Goal: Task Accomplishment & Management: Use online tool/utility

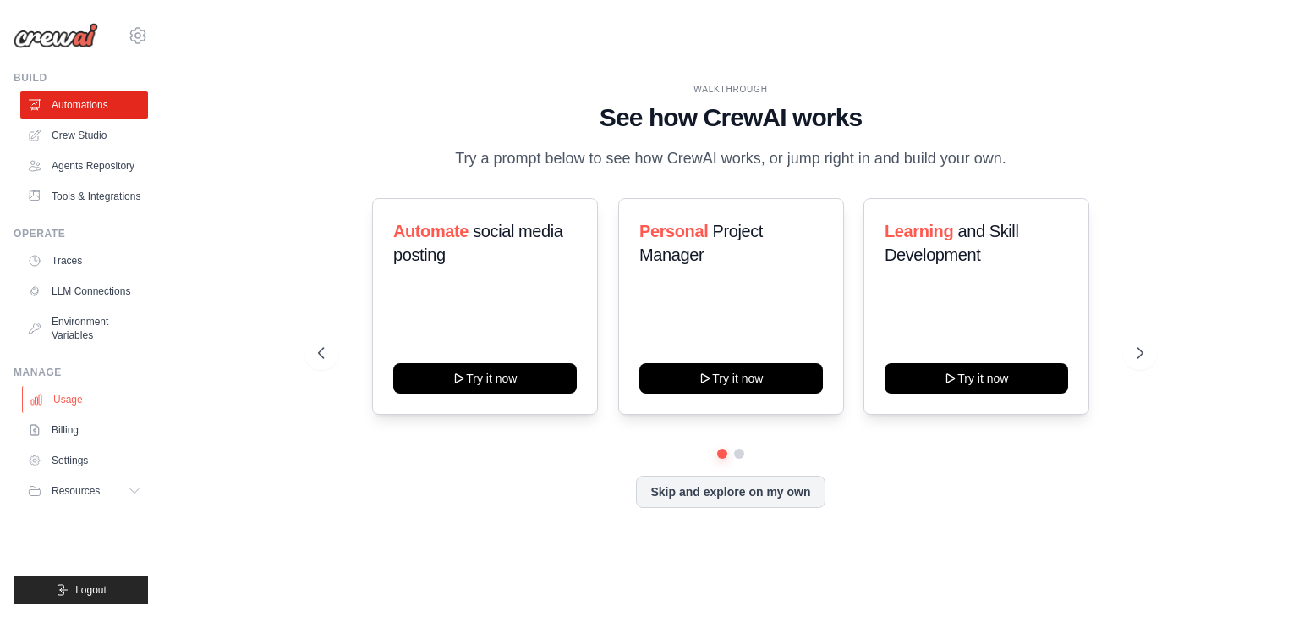
click at [67, 398] on link "Usage" at bounding box center [86, 399] width 128 height 27
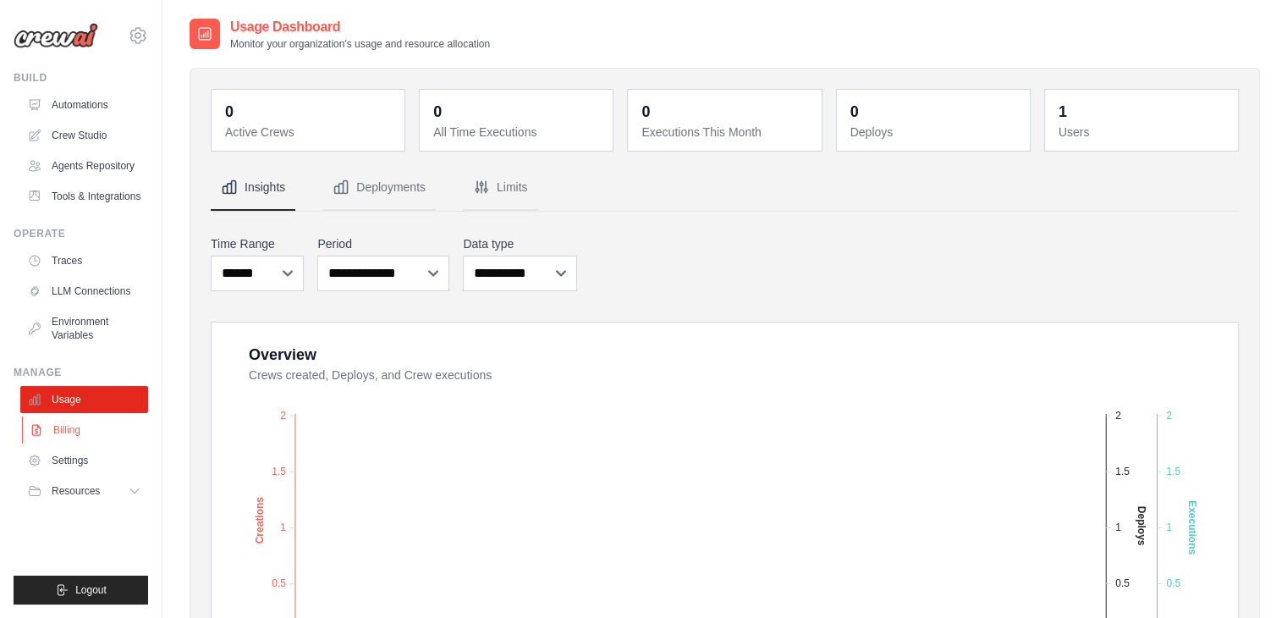
click at [54, 427] on link "Billing" at bounding box center [86, 429] width 128 height 27
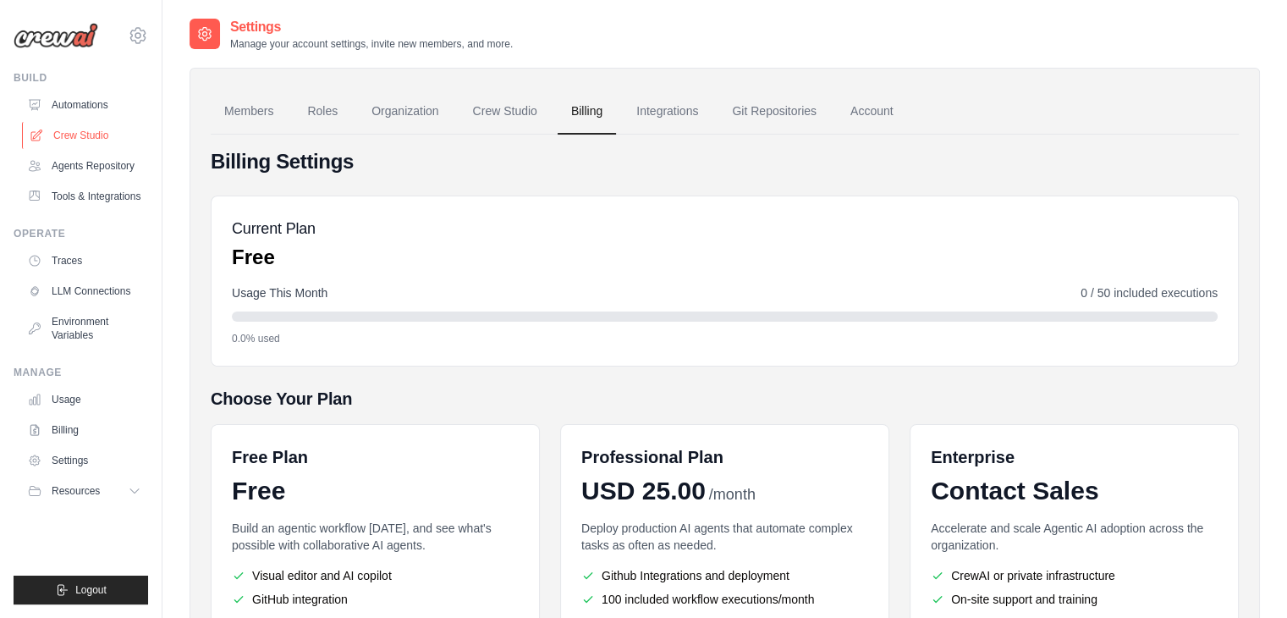
click at [69, 129] on link "Crew Studio" at bounding box center [86, 135] width 128 height 27
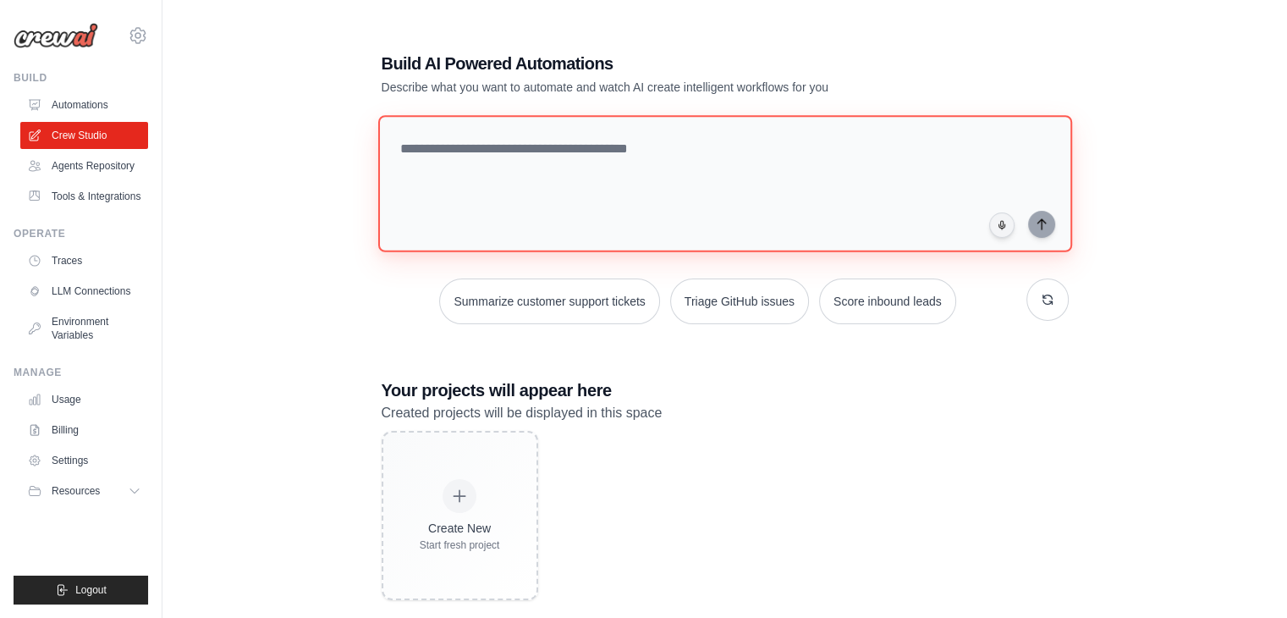
click at [536, 143] on textarea at bounding box center [724, 183] width 694 height 137
type textarea "**********"
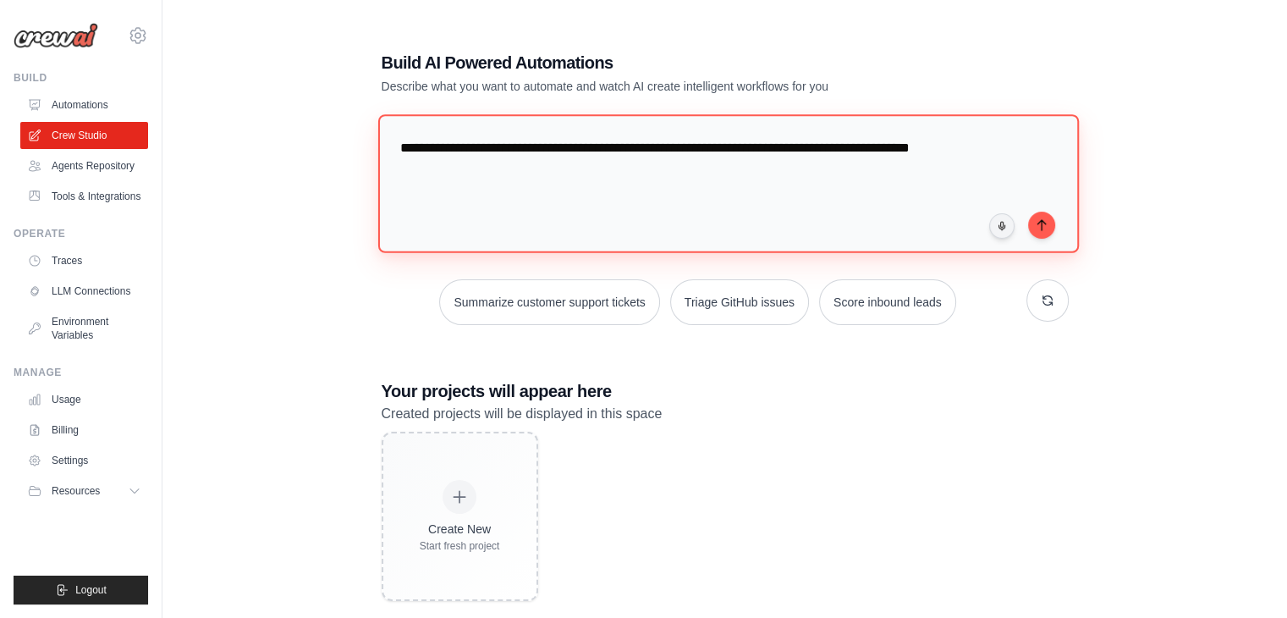
type textarea "**********"
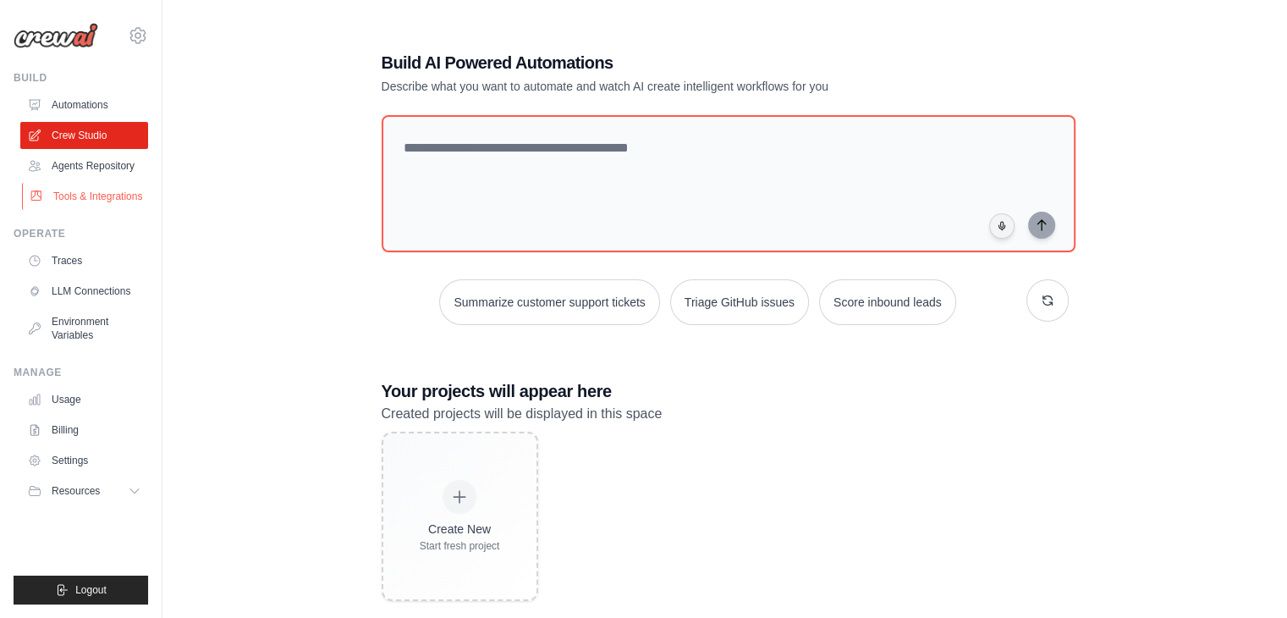
click at [115, 200] on link "Tools & Integrations" at bounding box center [86, 196] width 128 height 27
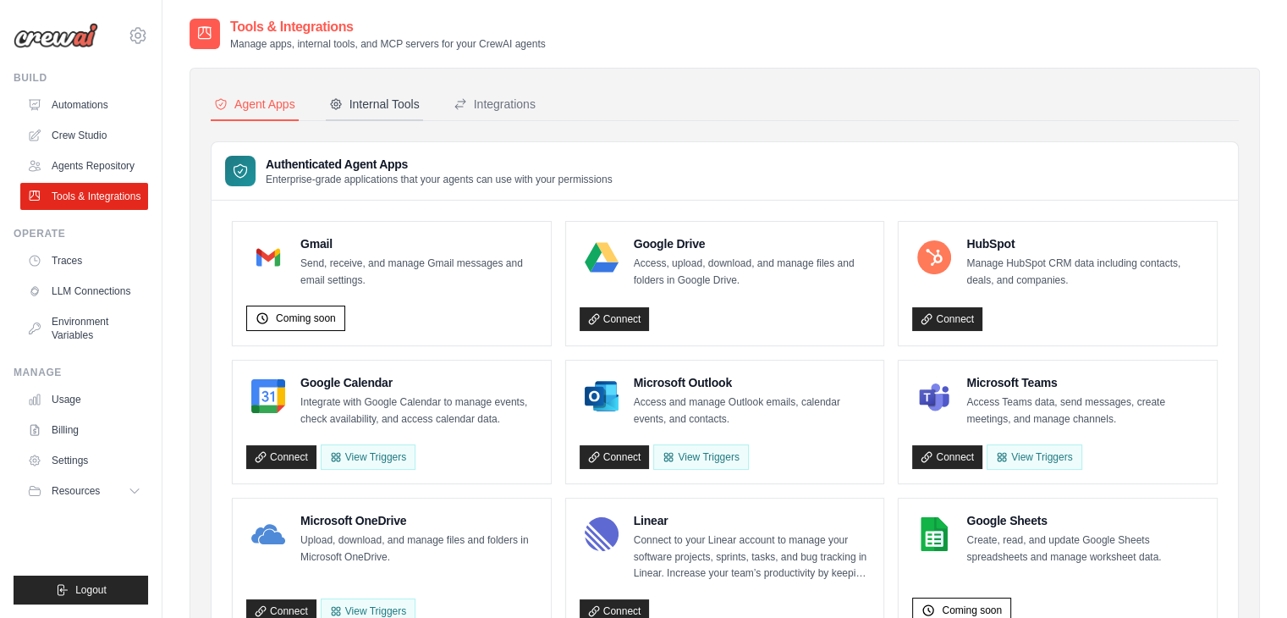
click at [382, 96] on div "Internal Tools" at bounding box center [374, 104] width 91 height 17
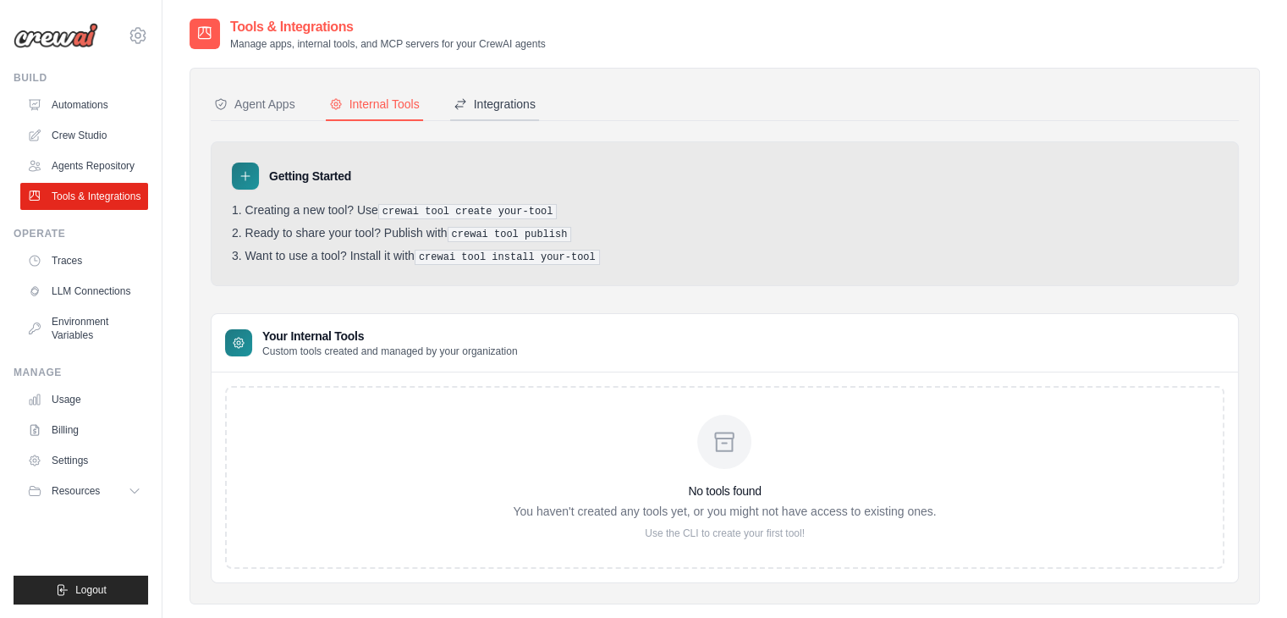
click at [500, 109] on div "Integrations" at bounding box center [494, 104] width 82 height 17
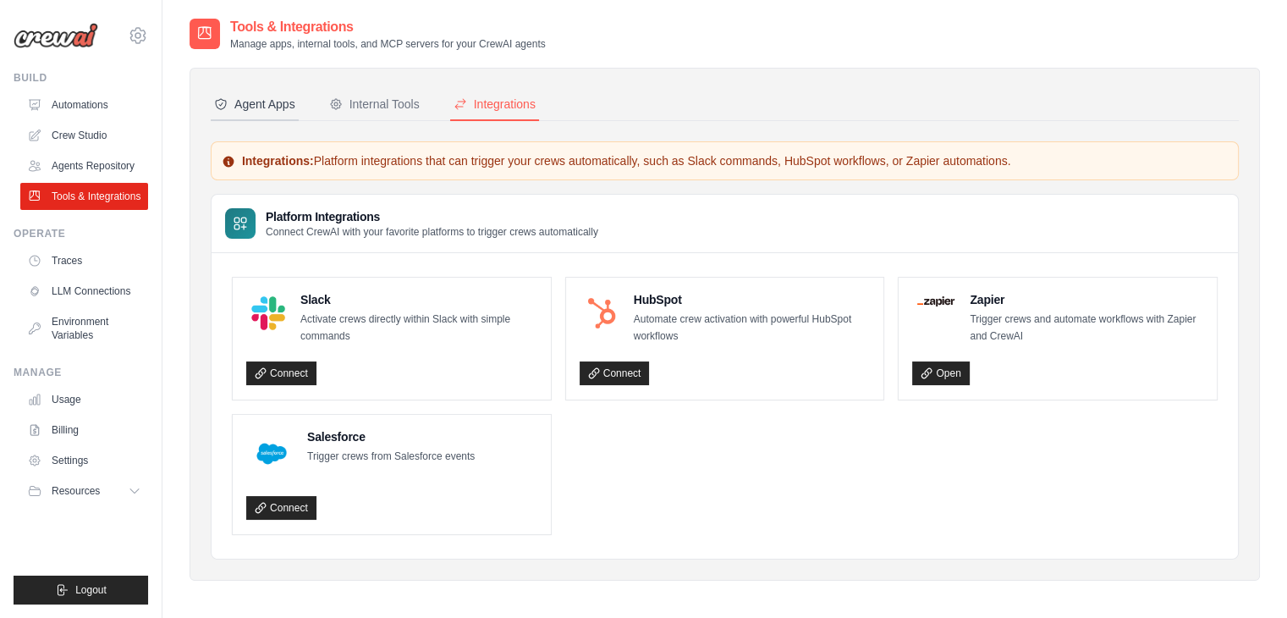
click at [268, 109] on div "Agent Apps" at bounding box center [254, 104] width 81 height 17
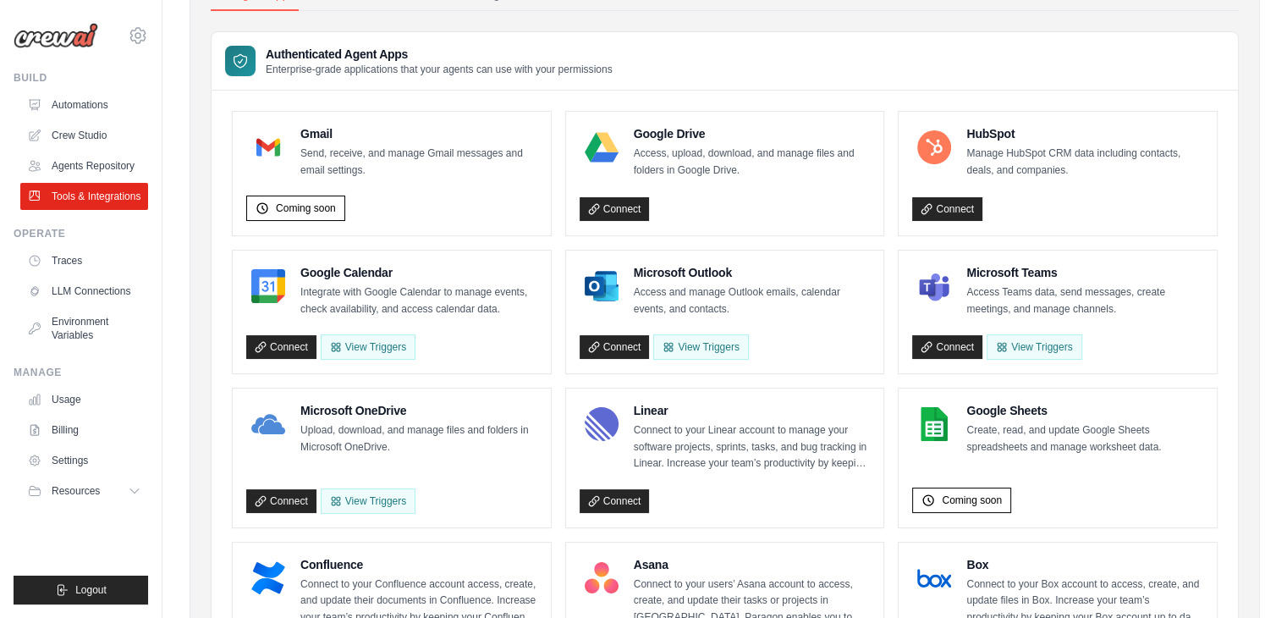
scroll to position [80, 0]
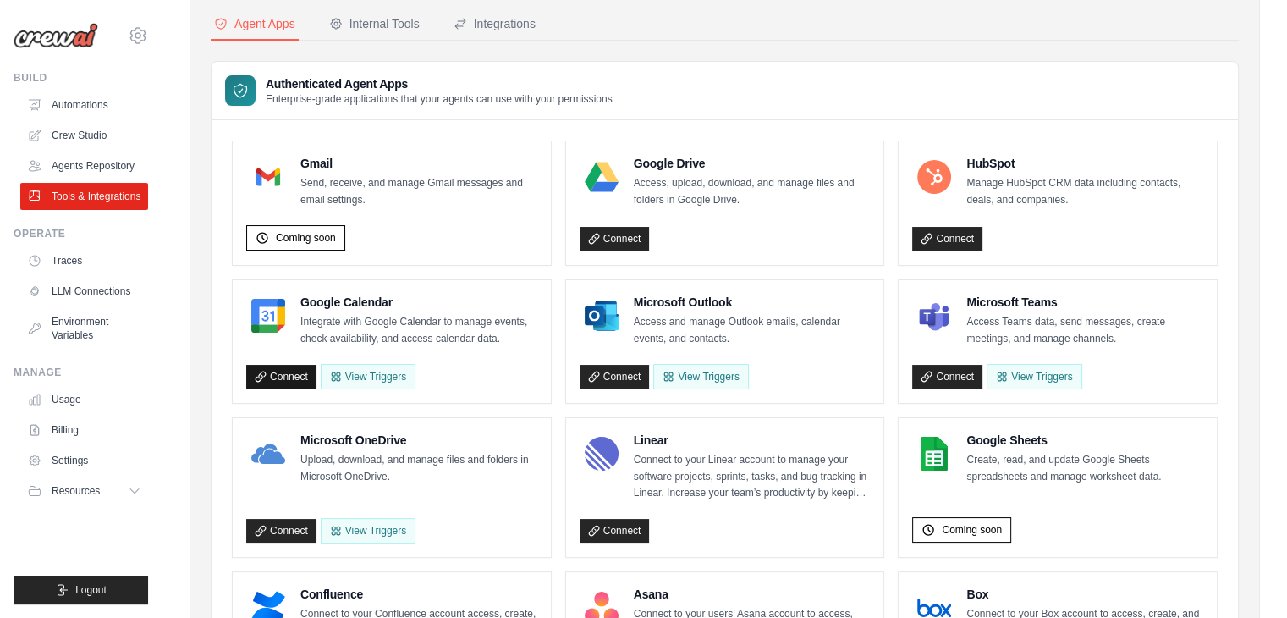
click at [278, 371] on link "Connect" at bounding box center [281, 377] width 70 height 24
click at [623, 233] on link "Connect" at bounding box center [614, 239] width 70 height 24
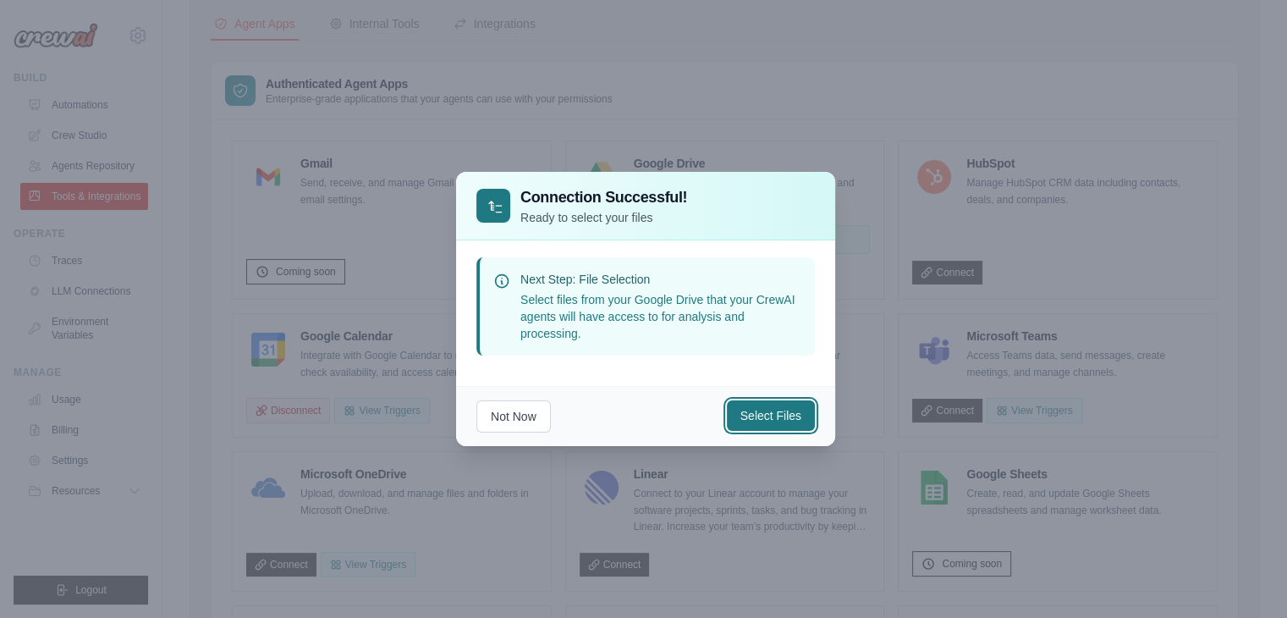
click at [764, 410] on button "Select Files" at bounding box center [771, 415] width 88 height 30
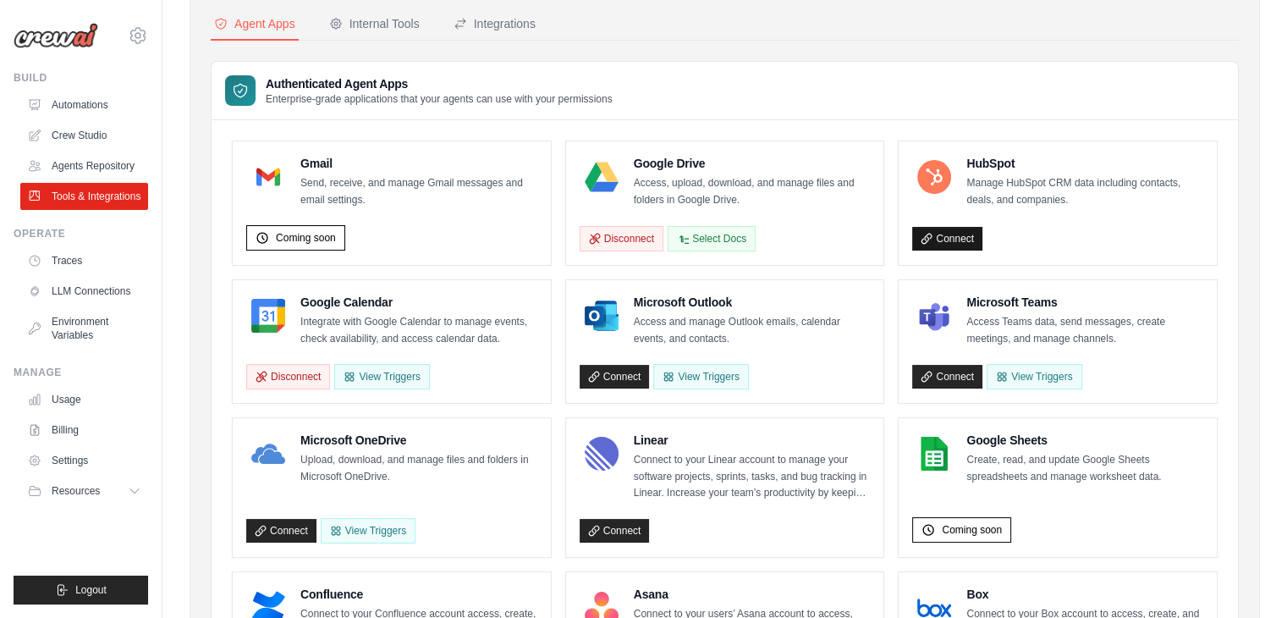
click at [942, 238] on link "Connect" at bounding box center [947, 239] width 70 height 24
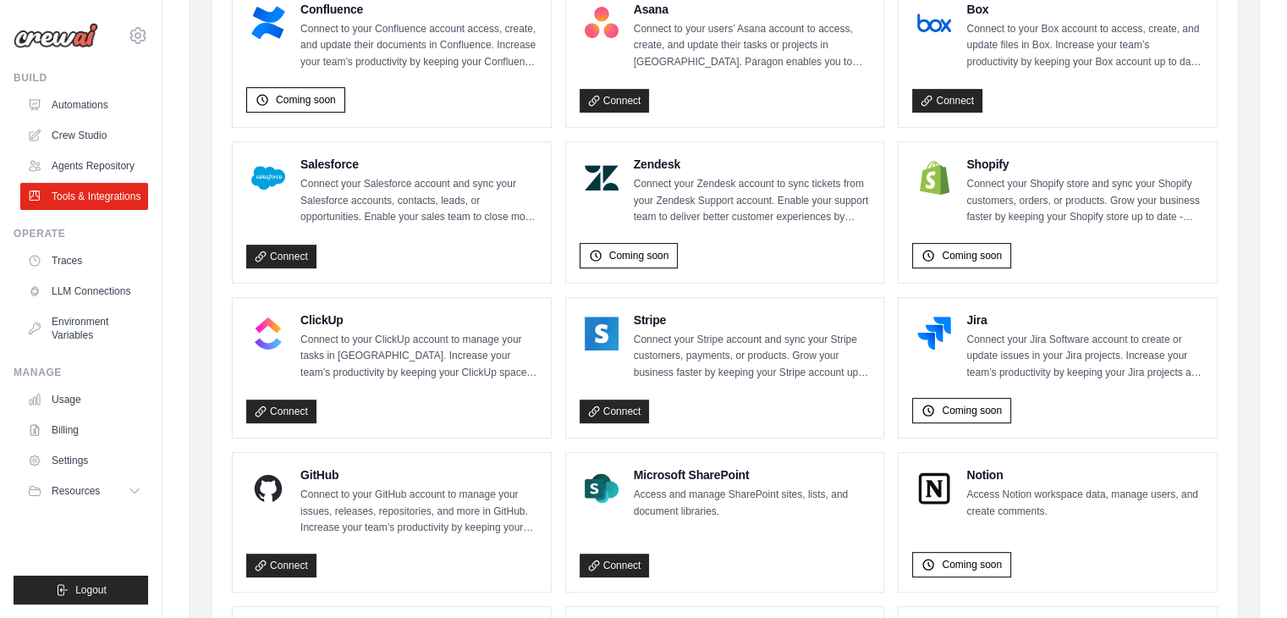
scroll to position [757, 0]
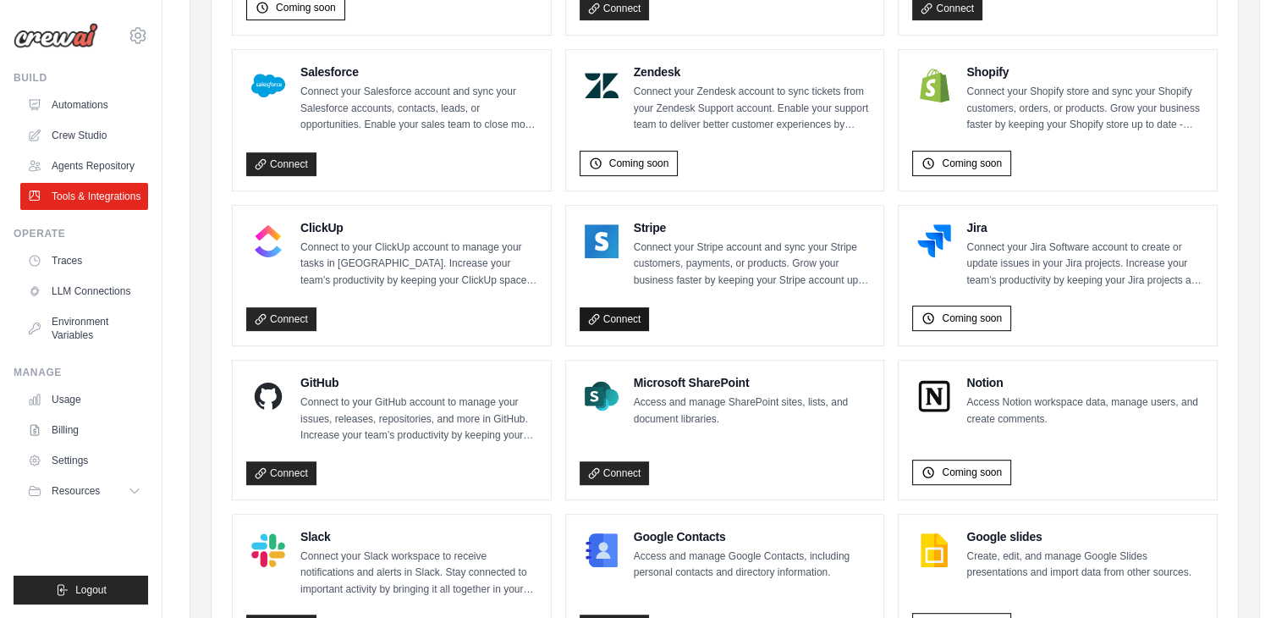
click at [621, 314] on link "Connect" at bounding box center [614, 319] width 70 height 24
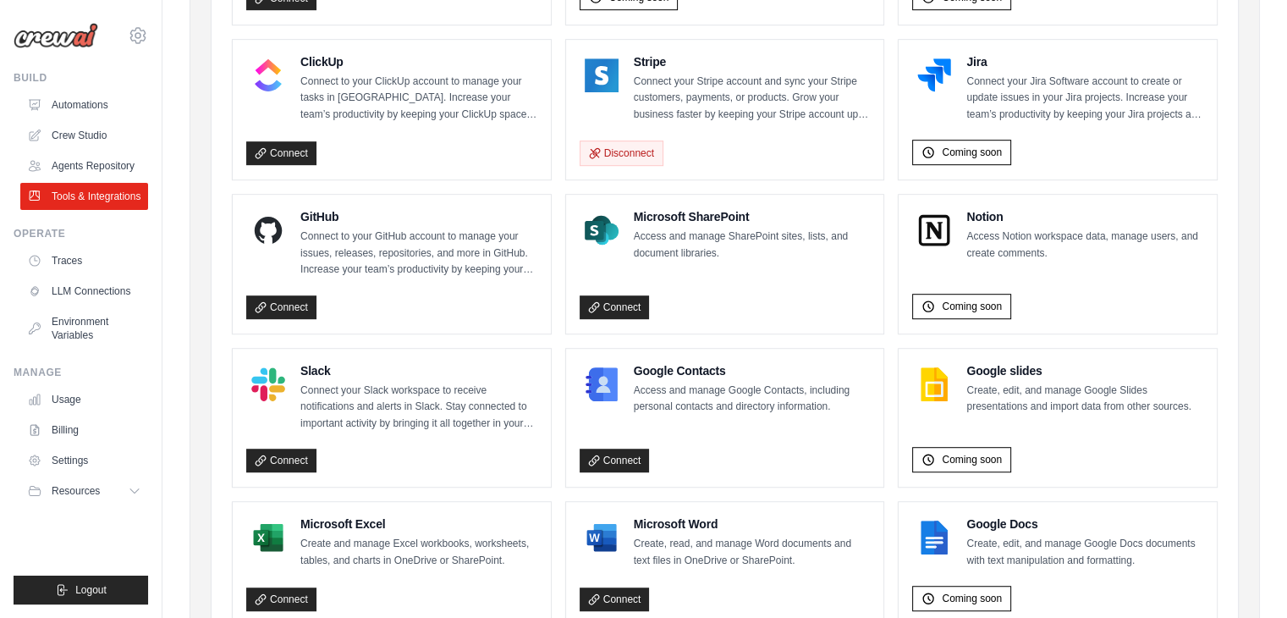
scroll to position [926, 0]
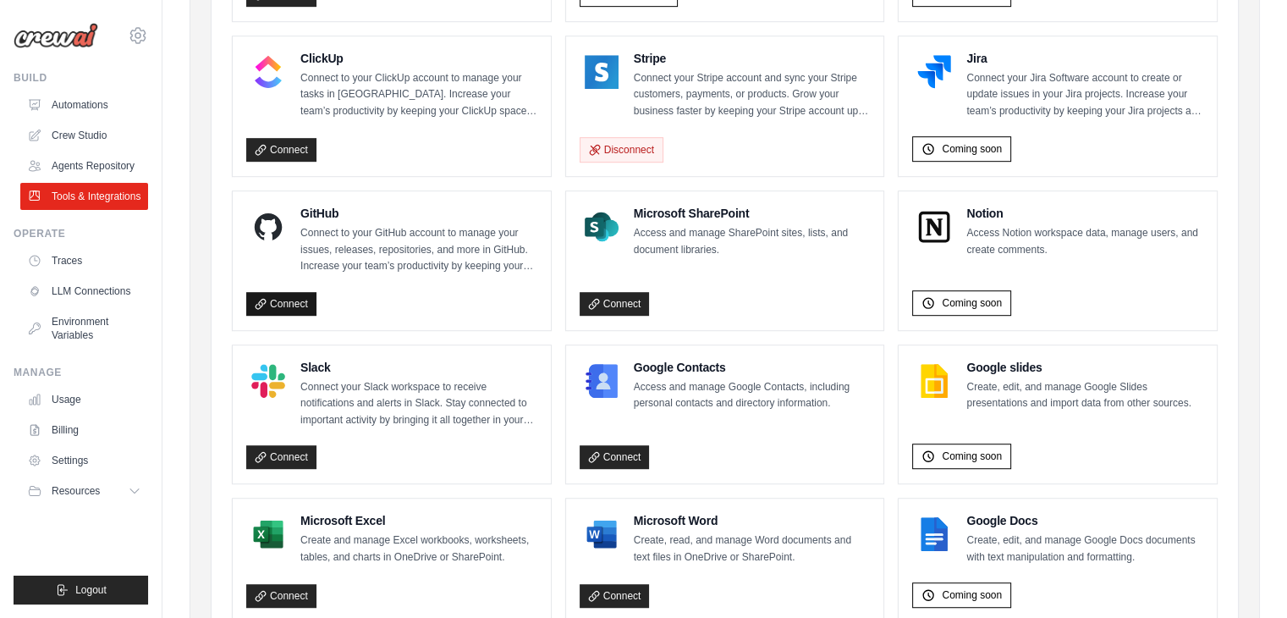
click at [276, 296] on link "Connect" at bounding box center [281, 304] width 70 height 24
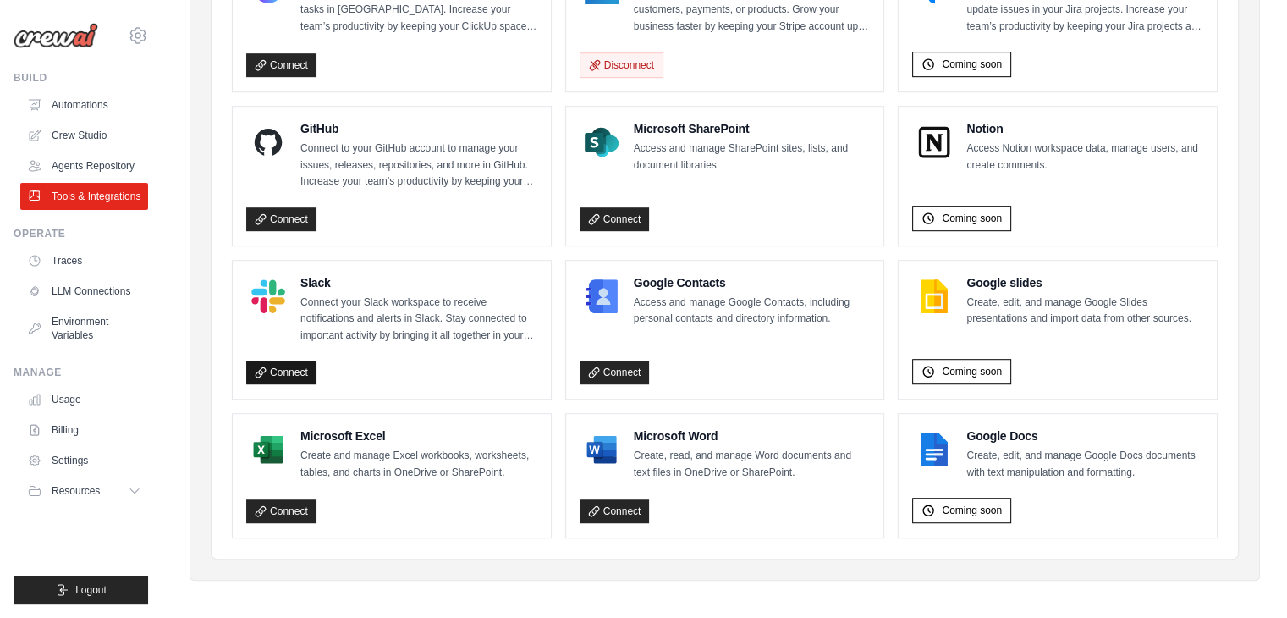
click at [294, 363] on link "Connect" at bounding box center [281, 372] width 70 height 24
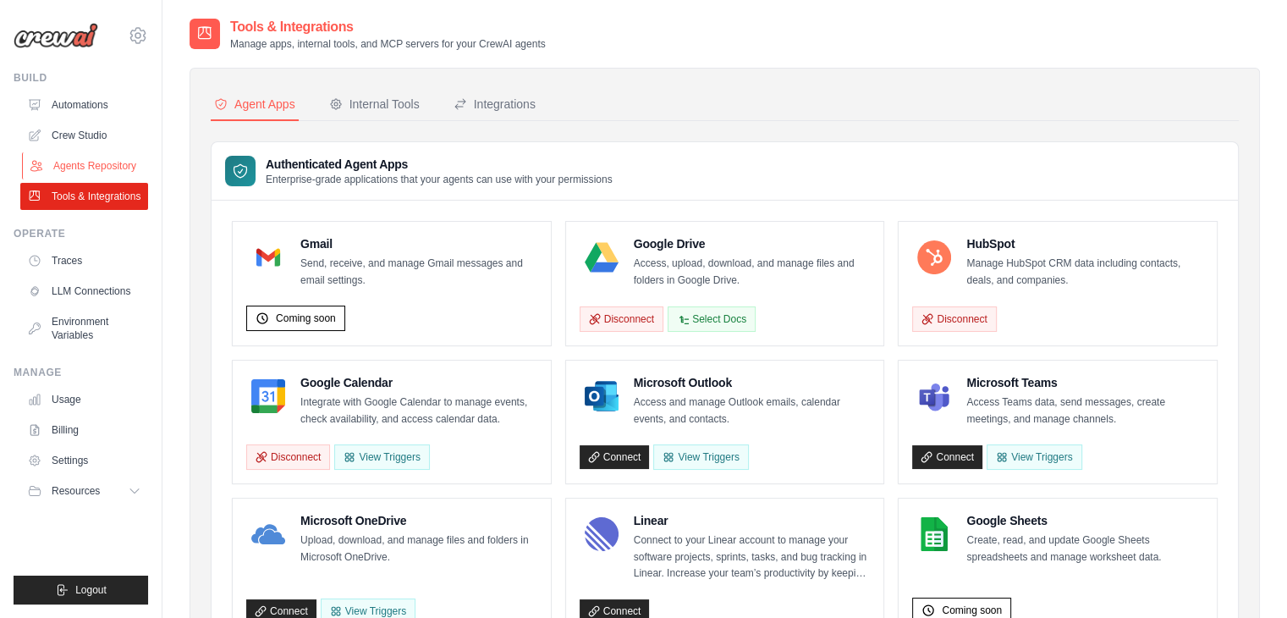
click at [88, 166] on link "Agents Repository" at bounding box center [86, 165] width 128 height 27
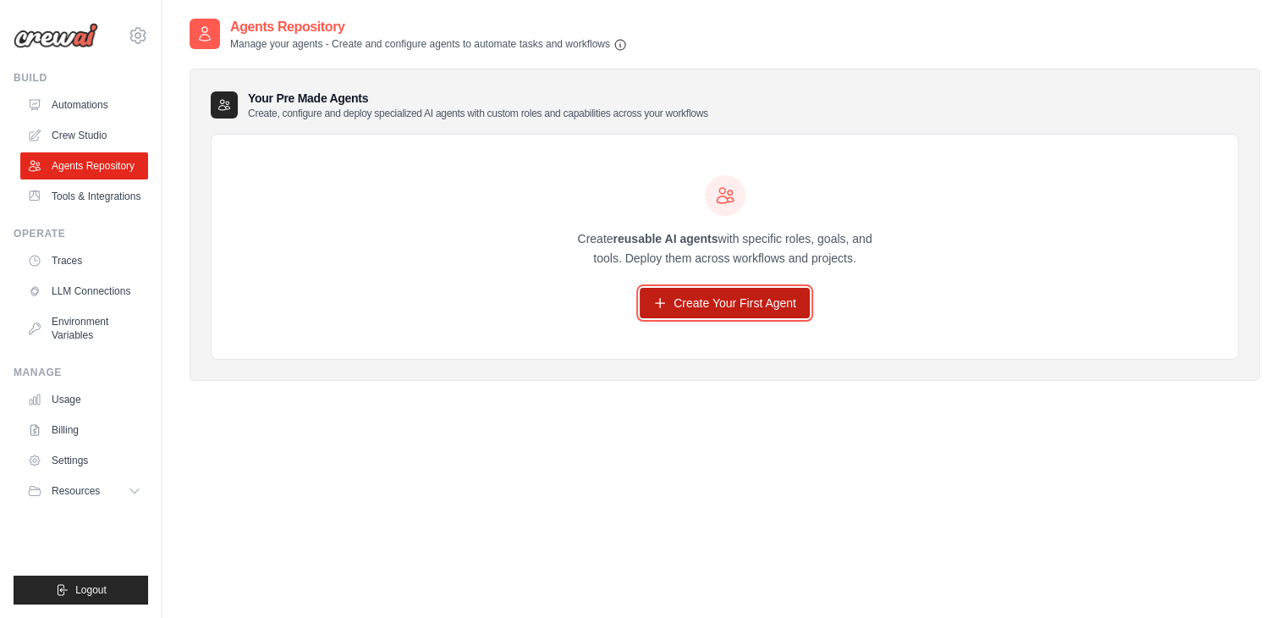
click at [687, 305] on link "Create Your First Agent" at bounding box center [725, 303] width 170 height 30
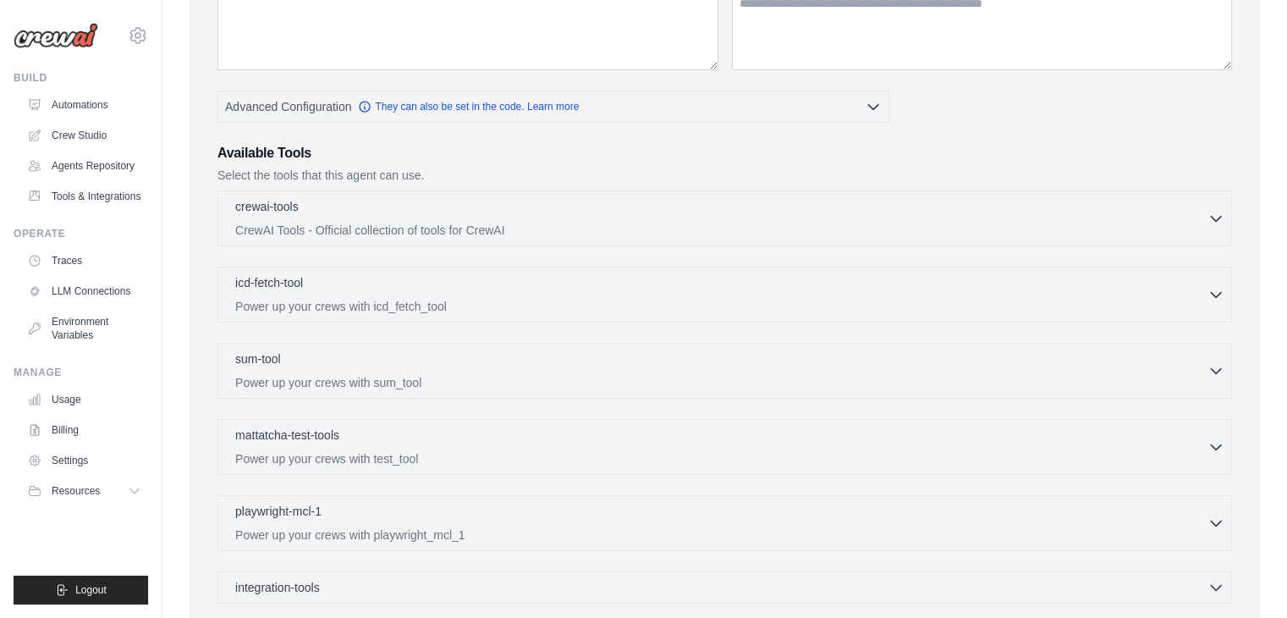
scroll to position [68, 0]
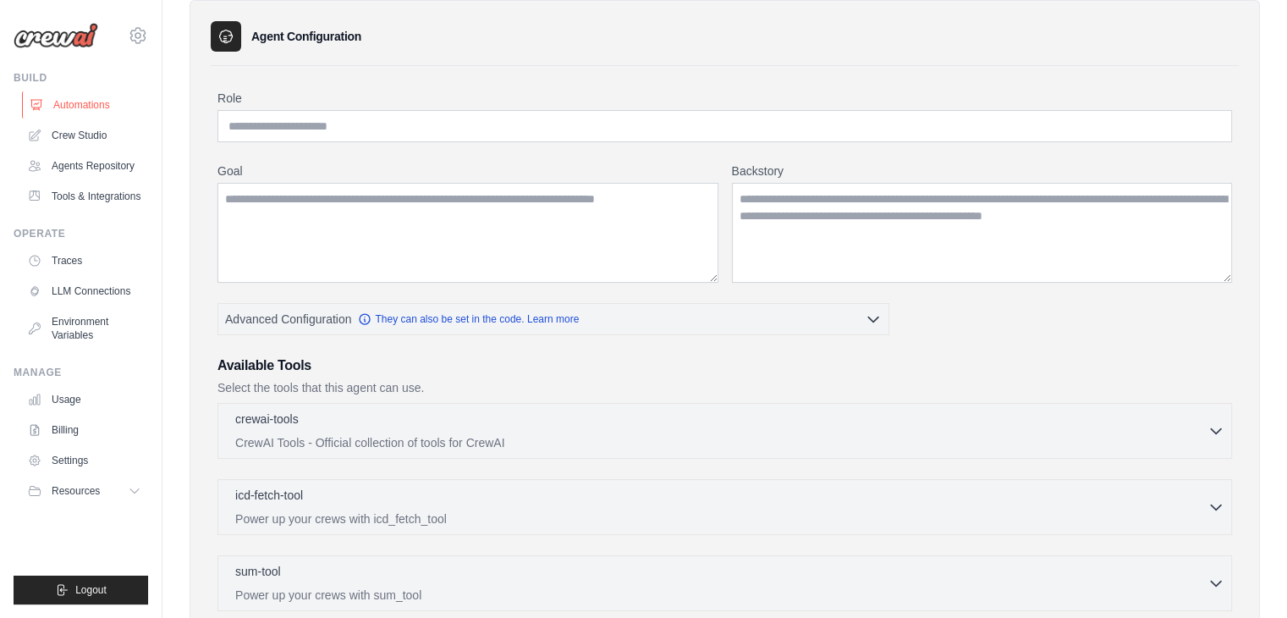
click at [81, 111] on link "Automations" at bounding box center [86, 104] width 128 height 27
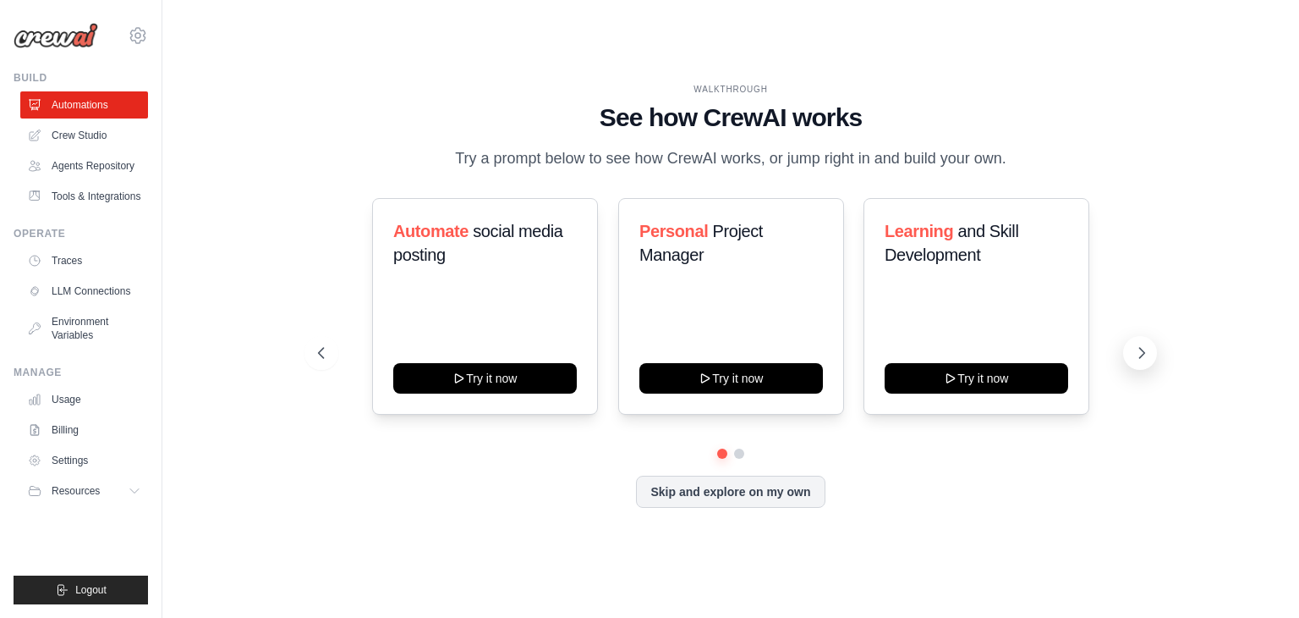
click at [1142, 354] on icon at bounding box center [1142, 352] width 17 height 17
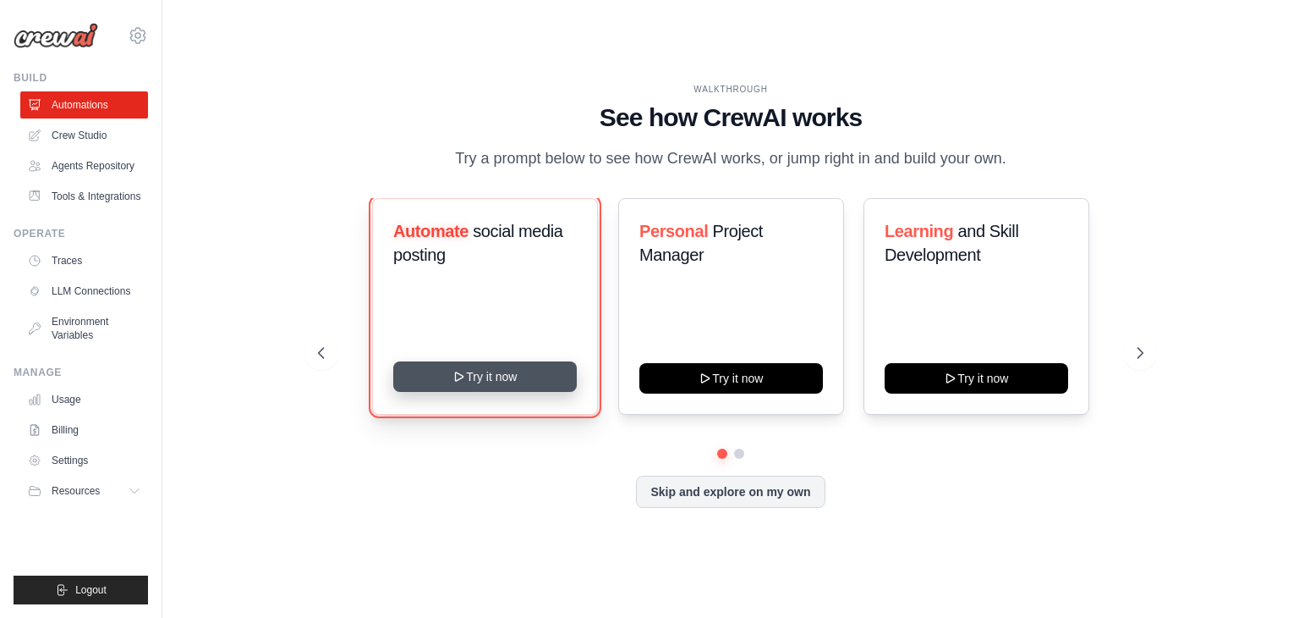
click at [487, 381] on button "Try it now" at bounding box center [485, 376] width 184 height 30
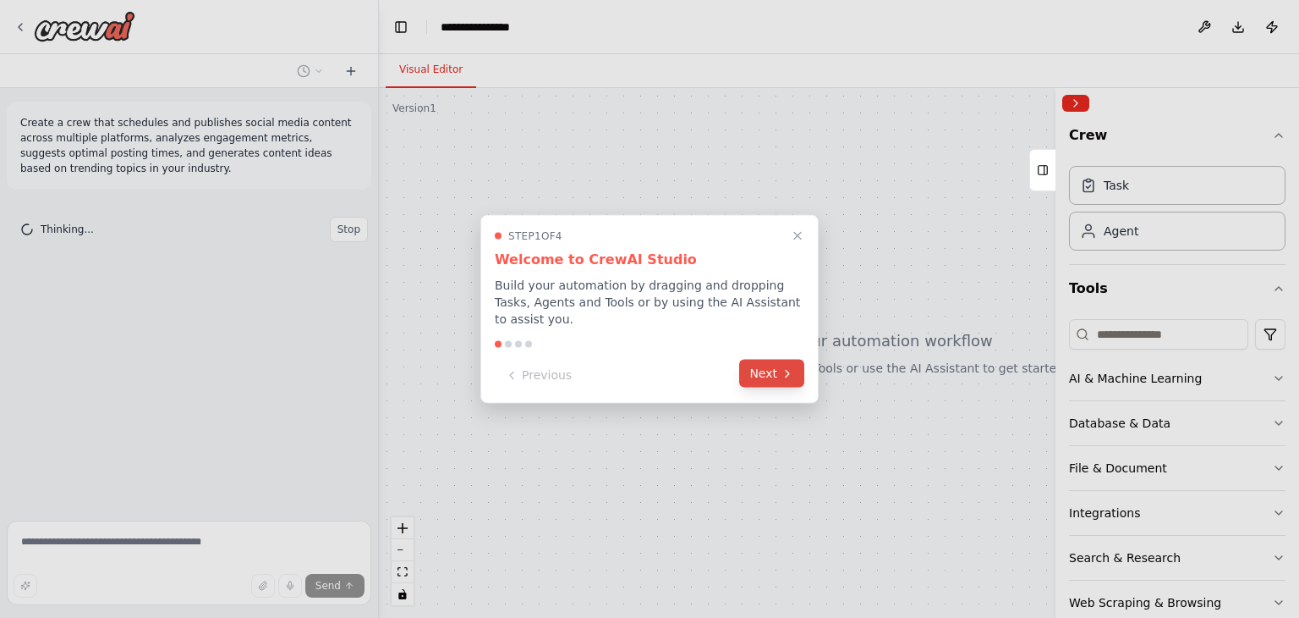
click at [777, 371] on button "Next" at bounding box center [771, 374] width 65 height 28
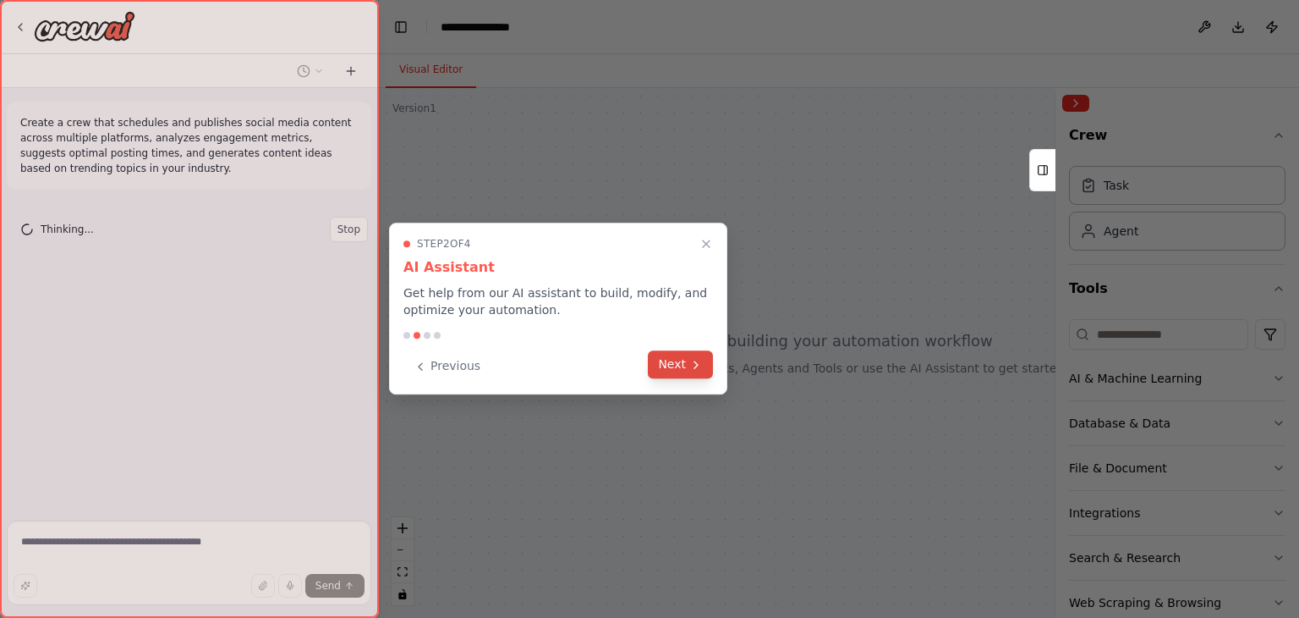
click at [685, 359] on button "Next" at bounding box center [680, 364] width 65 height 28
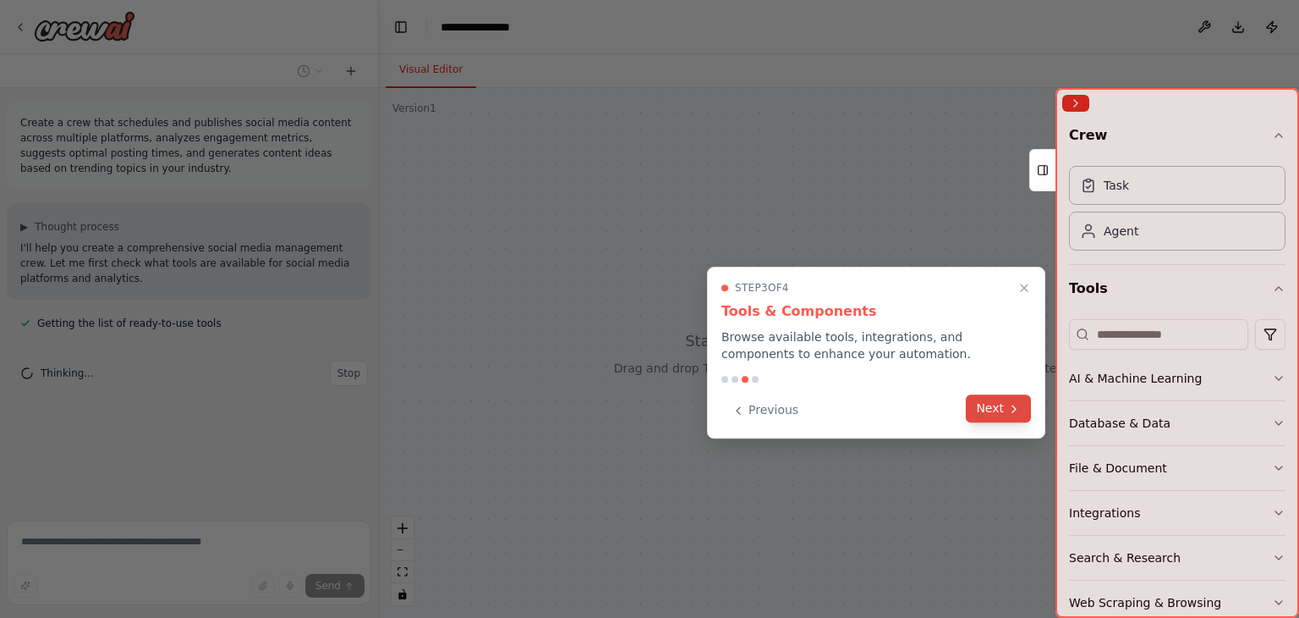
click at [993, 408] on button "Next" at bounding box center [998, 408] width 65 height 28
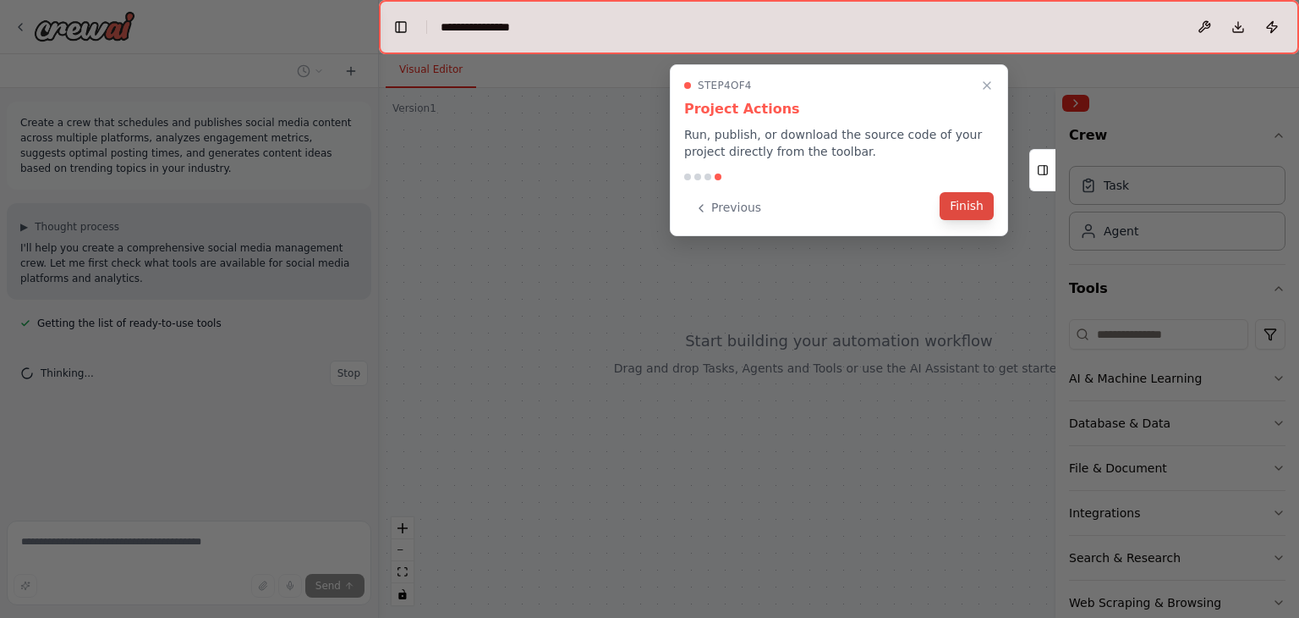
click at [964, 210] on button "Finish" at bounding box center [967, 206] width 54 height 28
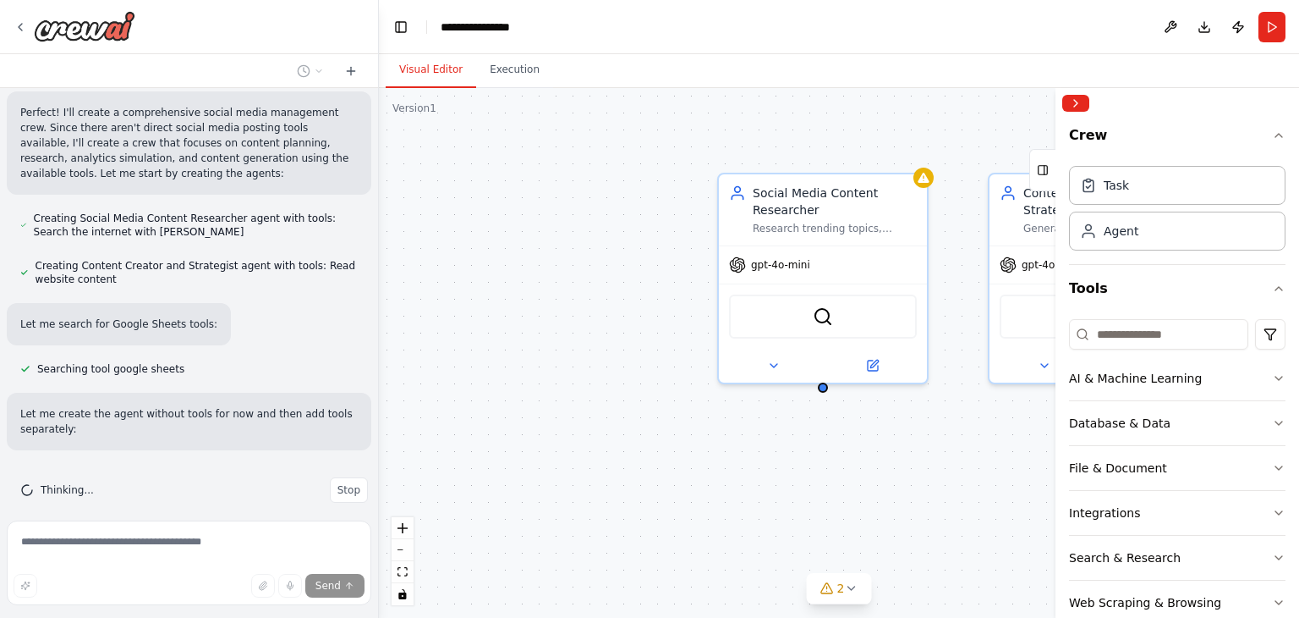
scroll to position [847, 0]
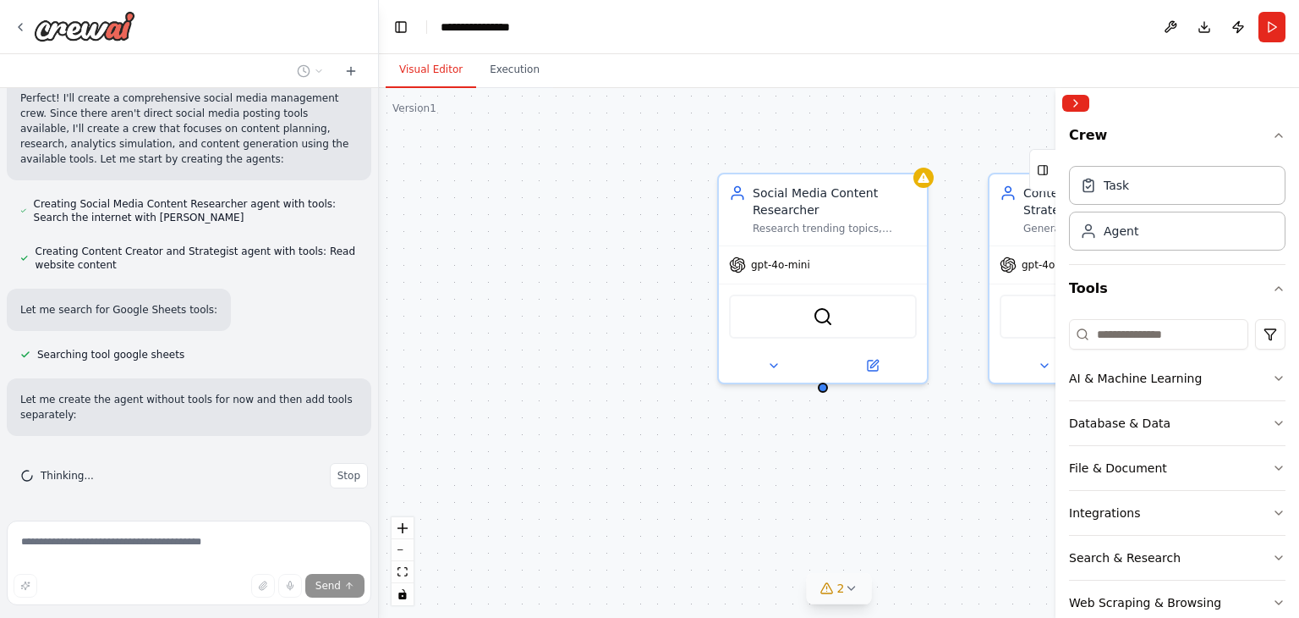
click at [854, 593] on icon at bounding box center [851, 588] width 14 height 14
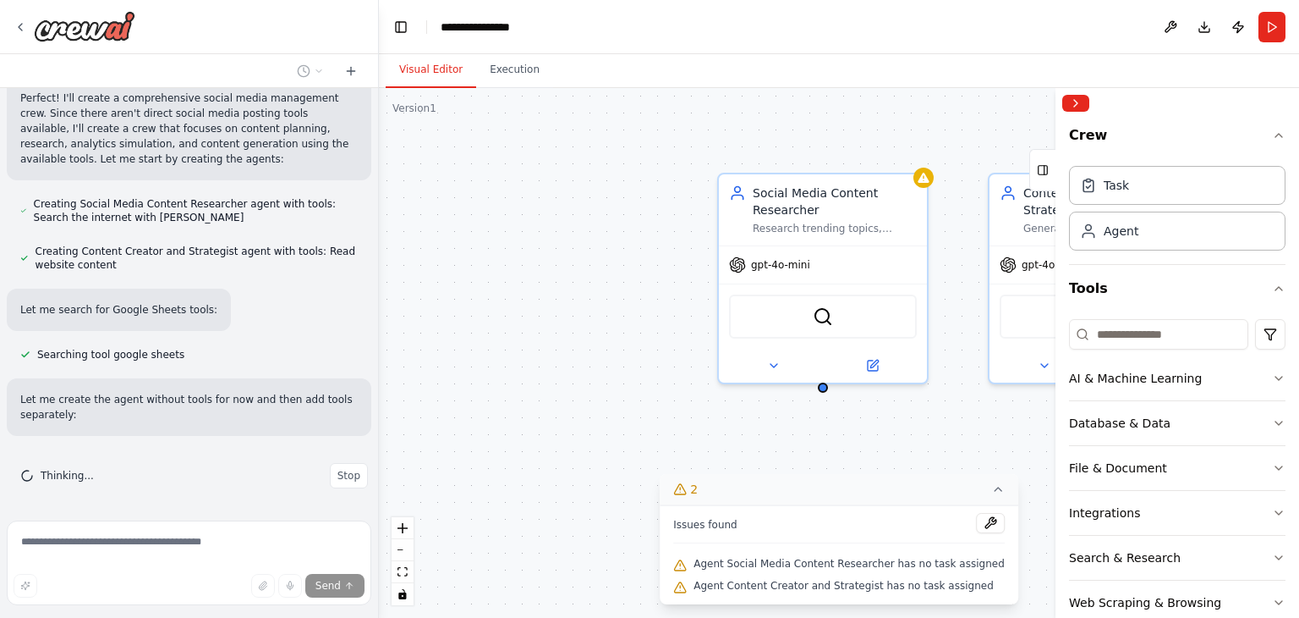
click at [609, 485] on div "Social Media Content Researcher Research trending topics, analyze competitors, …" at bounding box center [839, 353] width 920 height 530
click at [599, 434] on div "Social Media Content Researcher Research trending topics, analyze competitors, …" at bounding box center [839, 353] width 920 height 530
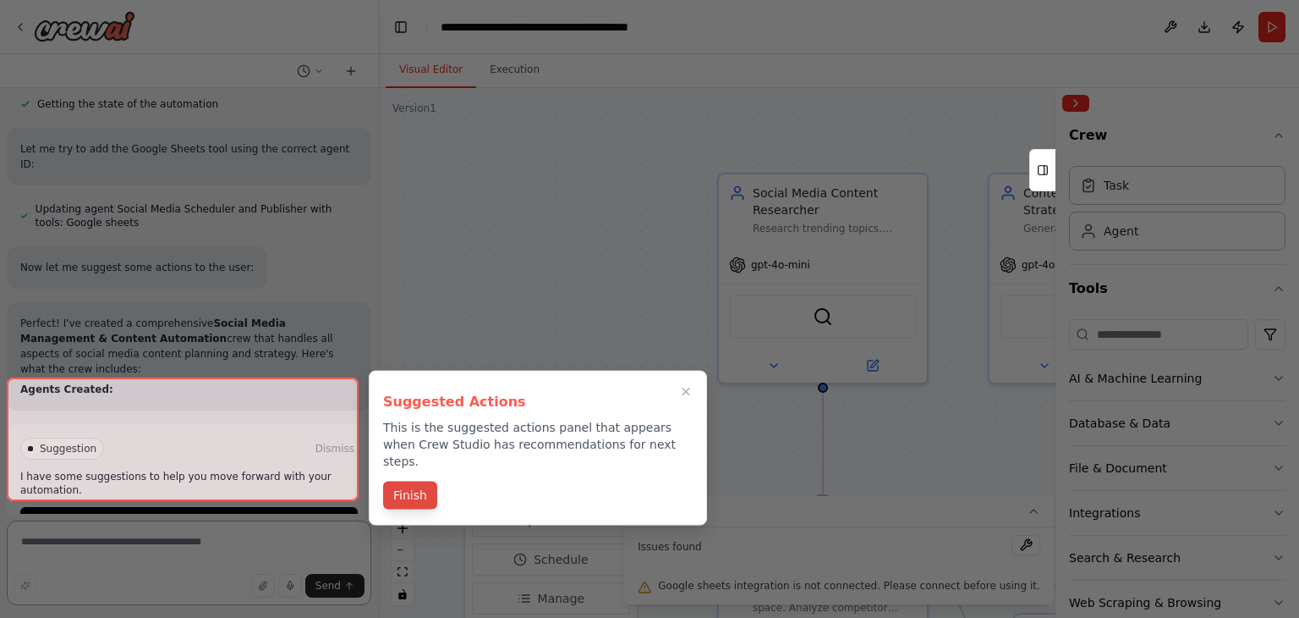
scroll to position [1770, 0]
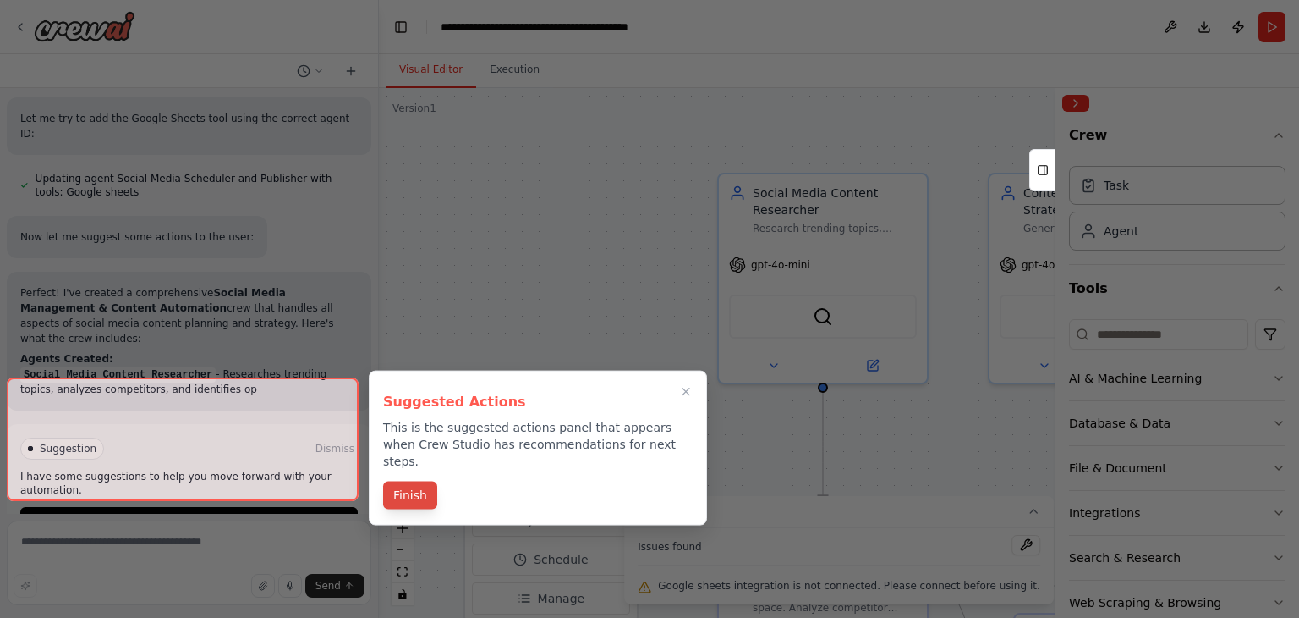
click at [416, 481] on button "Finish" at bounding box center [410, 495] width 54 height 28
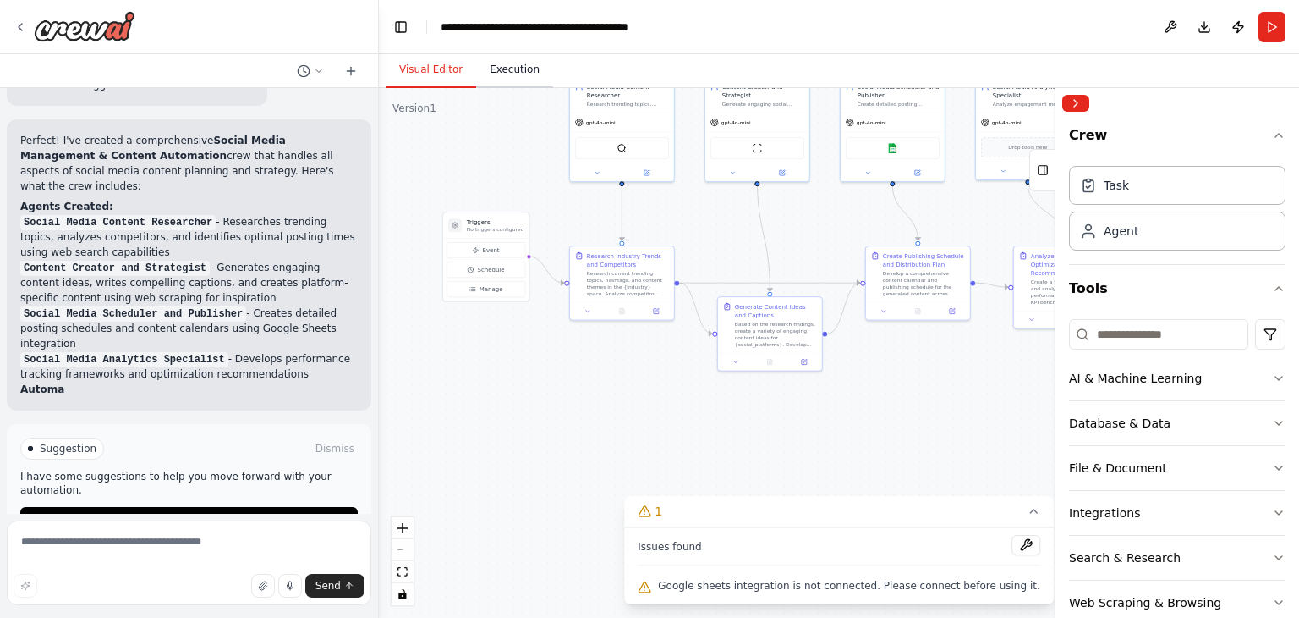
drag, startPoint x: 606, startPoint y: 272, endPoint x: 503, endPoint y: 82, distance: 216.1
click at [503, 82] on div "Visual Editor Execution Version 1 Show Tools Hide Agents .deletable-edge-delete…" at bounding box center [839, 335] width 920 height 563
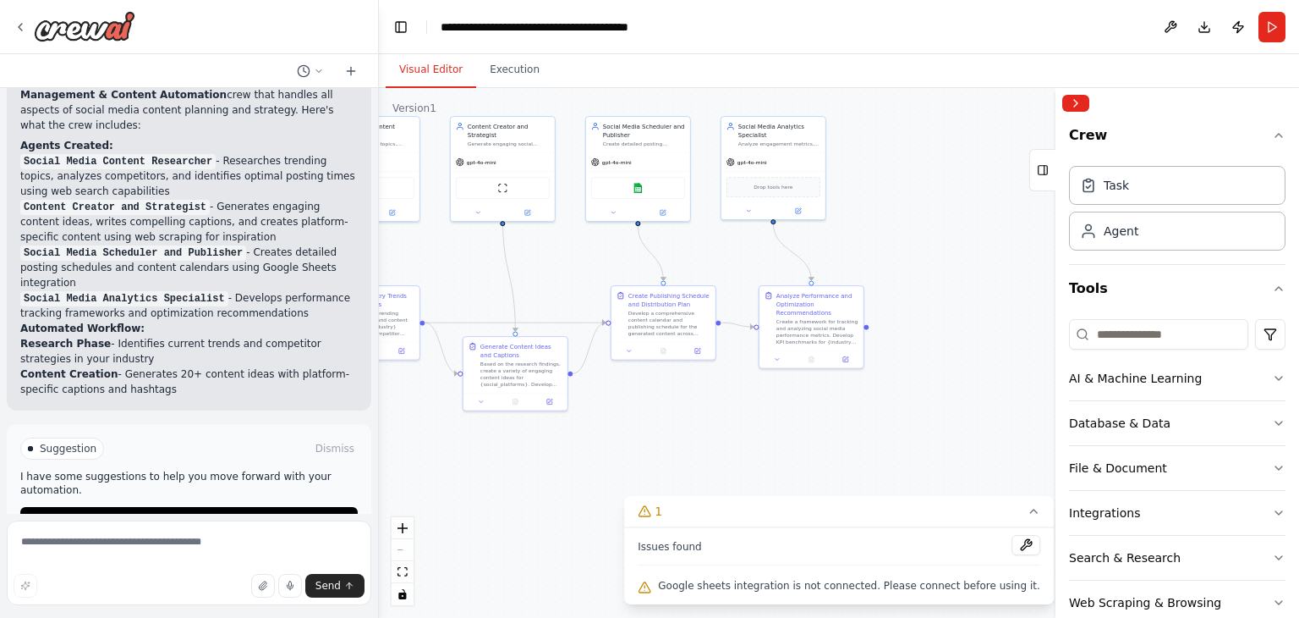
drag, startPoint x: 726, startPoint y: 434, endPoint x: 483, endPoint y: 509, distance: 254.2
click at [483, 509] on div ".deletable-edge-delete-btn { width: 20px; height: 20px; border: 0px solid #ffff…" at bounding box center [839, 353] width 920 height 530
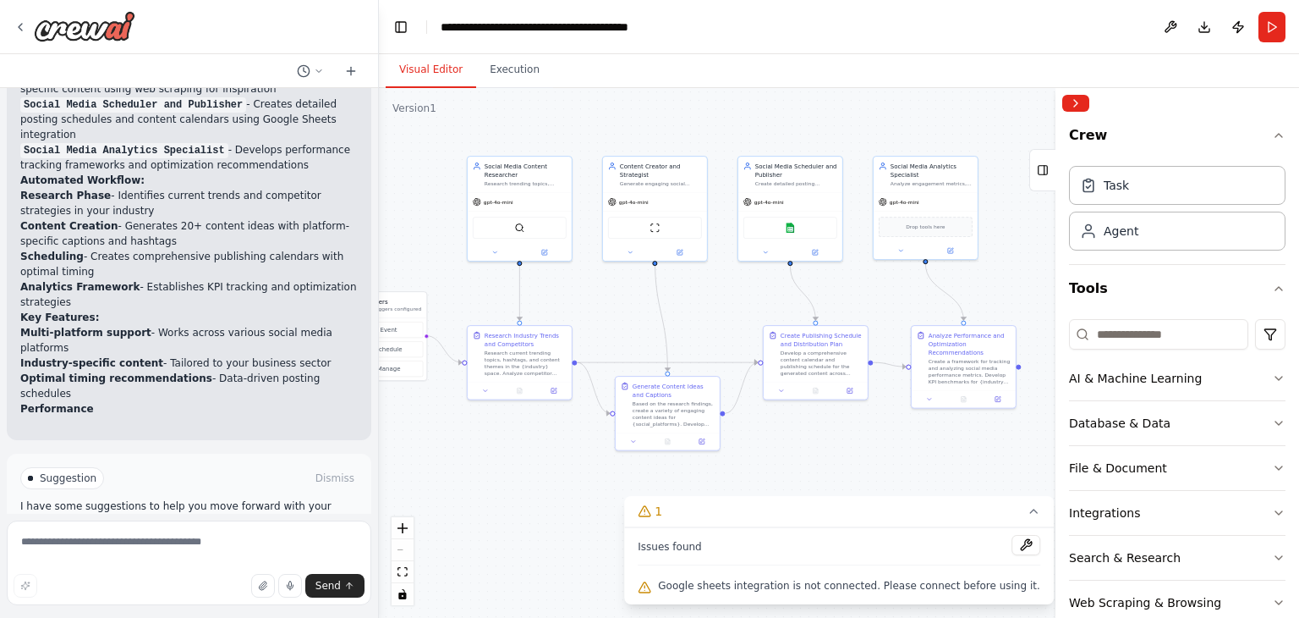
drag, startPoint x: 477, startPoint y: 481, endPoint x: 629, endPoint y: 520, distance: 157.4
click at [629, 520] on div ".deletable-edge-delete-btn { width: 20px; height: 20px; border: 0px solid #ffff…" at bounding box center [839, 353] width 920 height 530
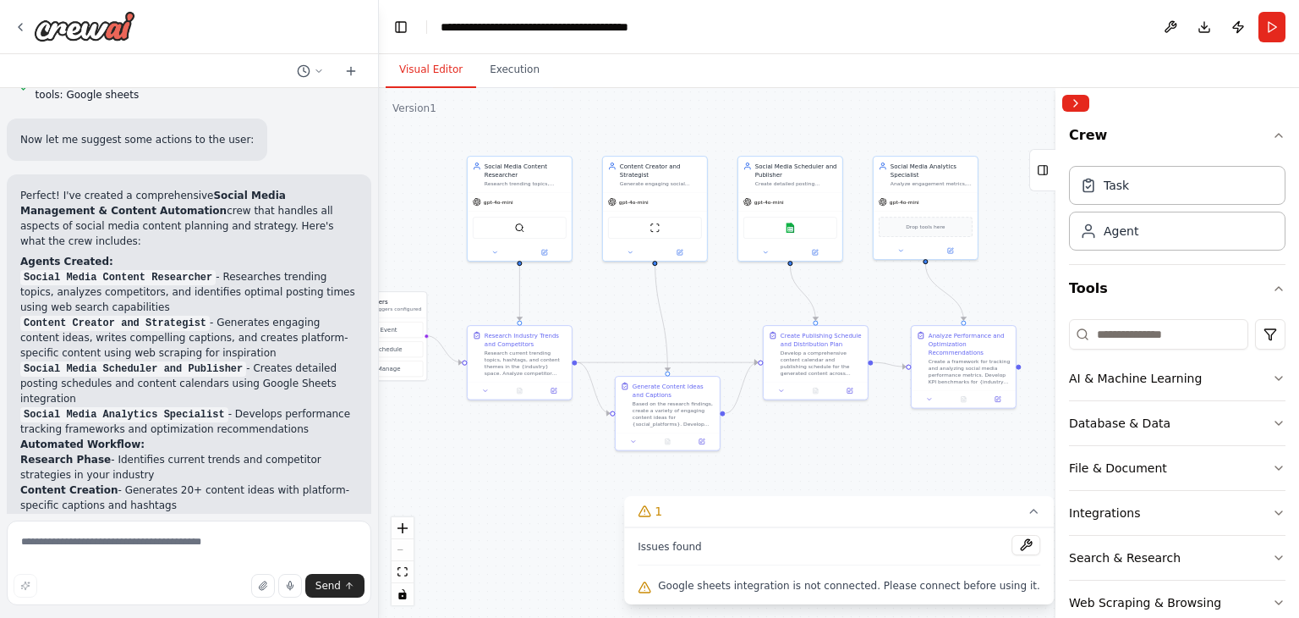
scroll to position [1878, 0]
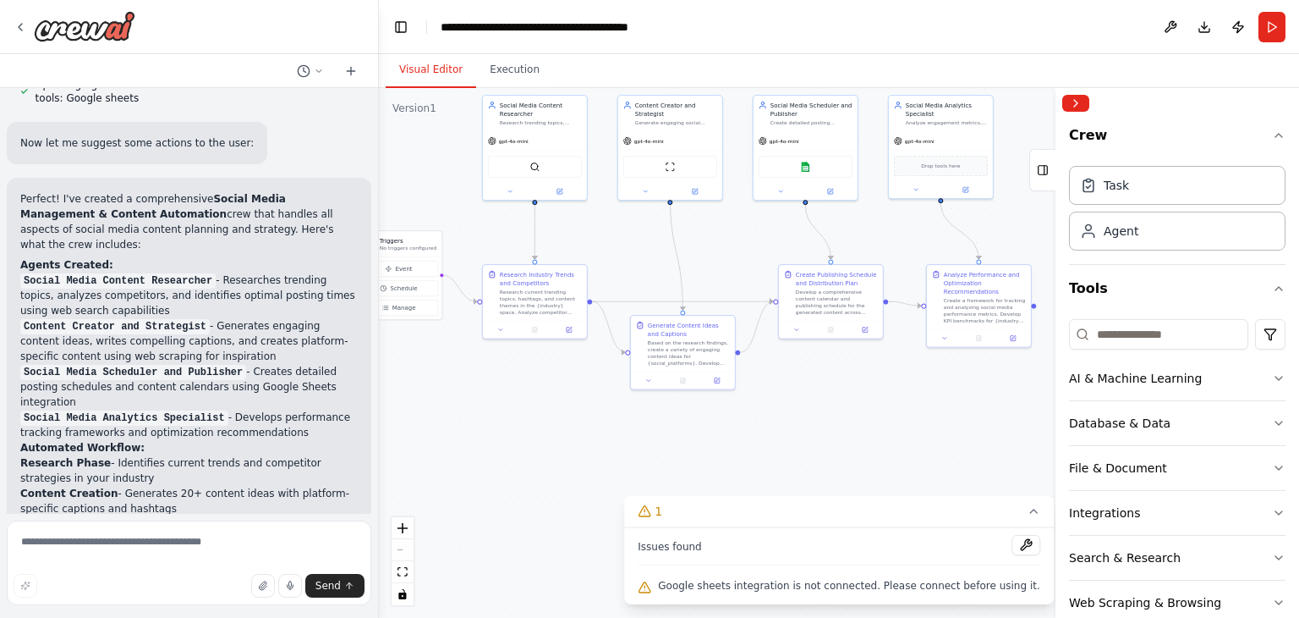
drag, startPoint x: 722, startPoint y: 319, endPoint x: 738, endPoint y: 258, distance: 62.8
click at [738, 258] on div ".deletable-edge-delete-btn { width: 20px; height: 20px; border: 0px solid #ffff…" at bounding box center [839, 353] width 920 height 530
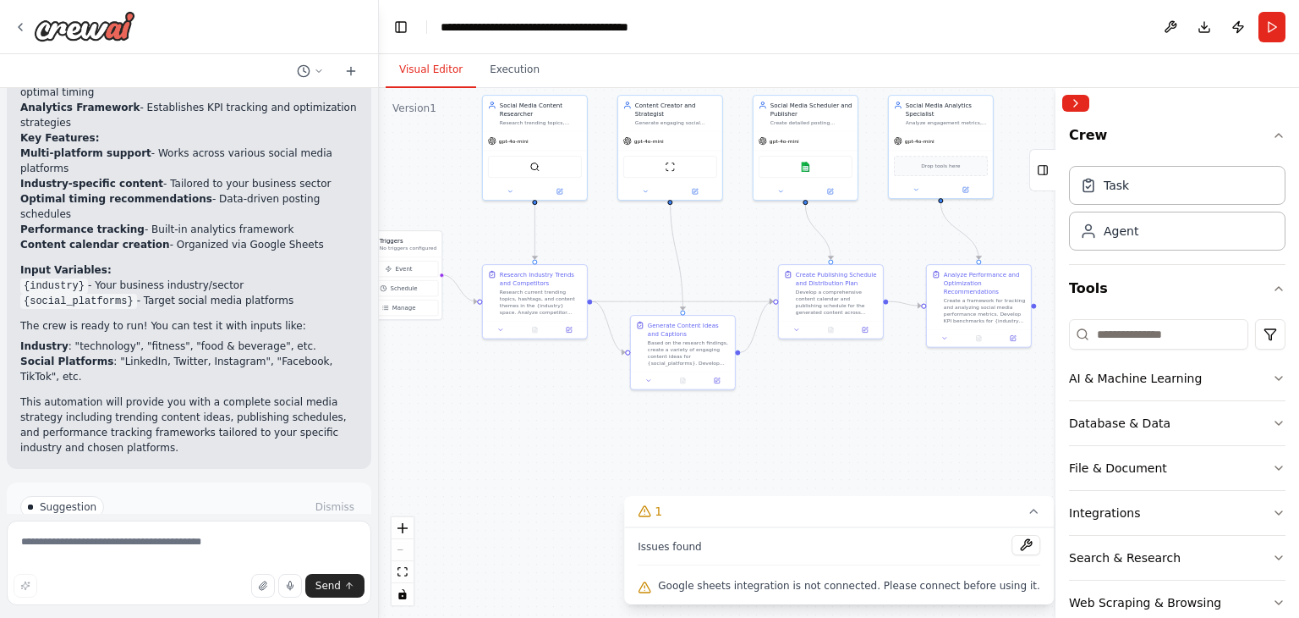
scroll to position [2338, 0]
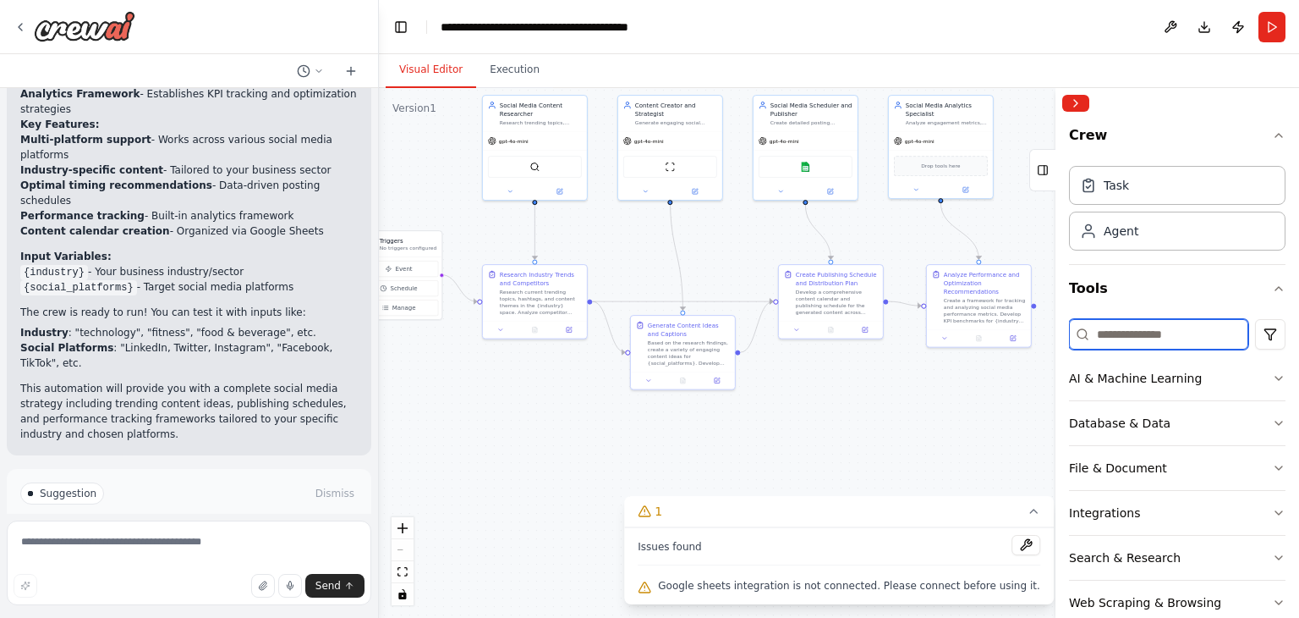
click at [1131, 334] on input at bounding box center [1158, 334] width 179 height 30
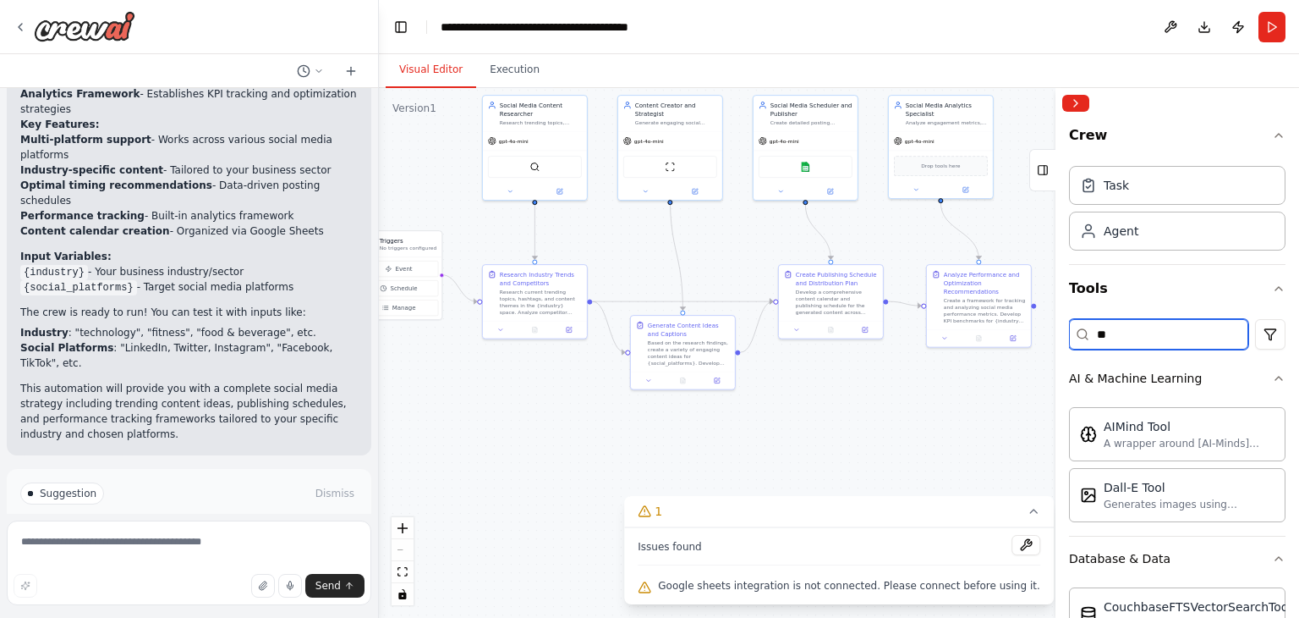
type input "*"
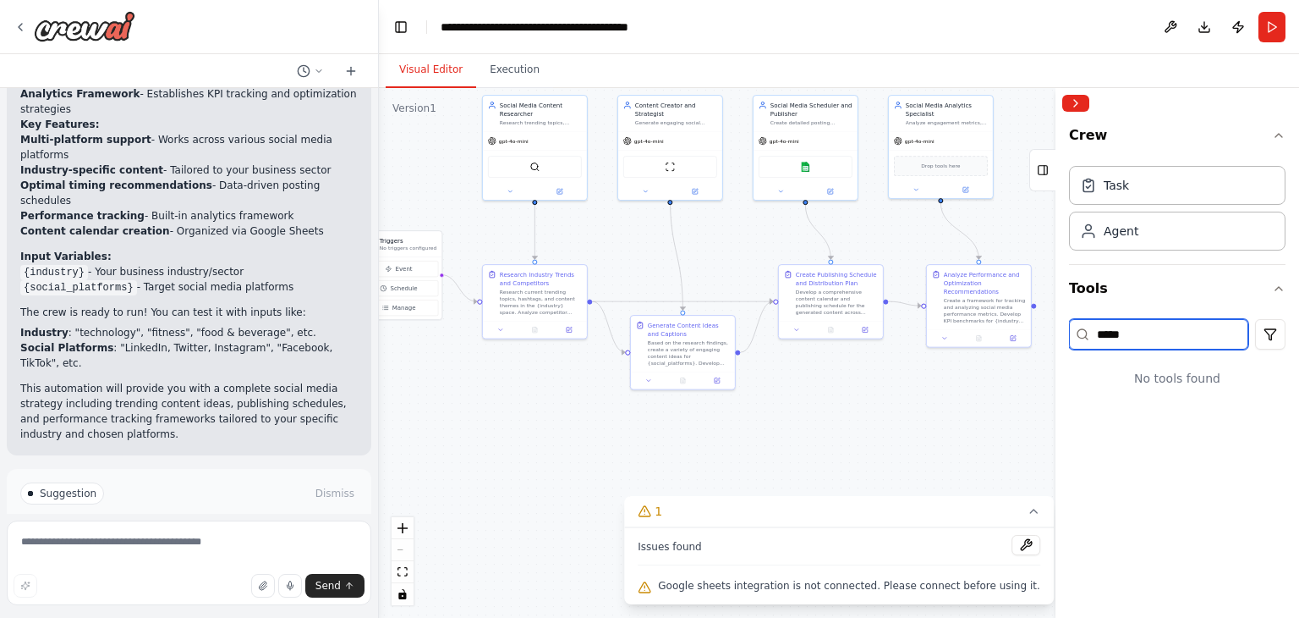
type input "****"
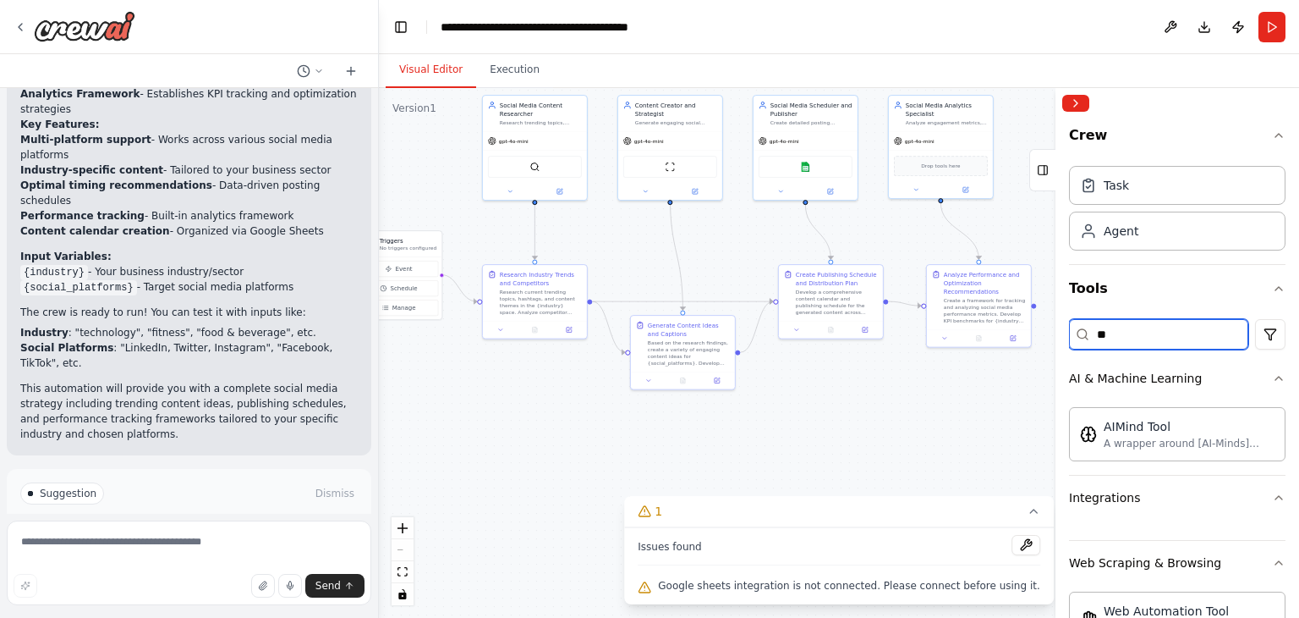
type input "*"
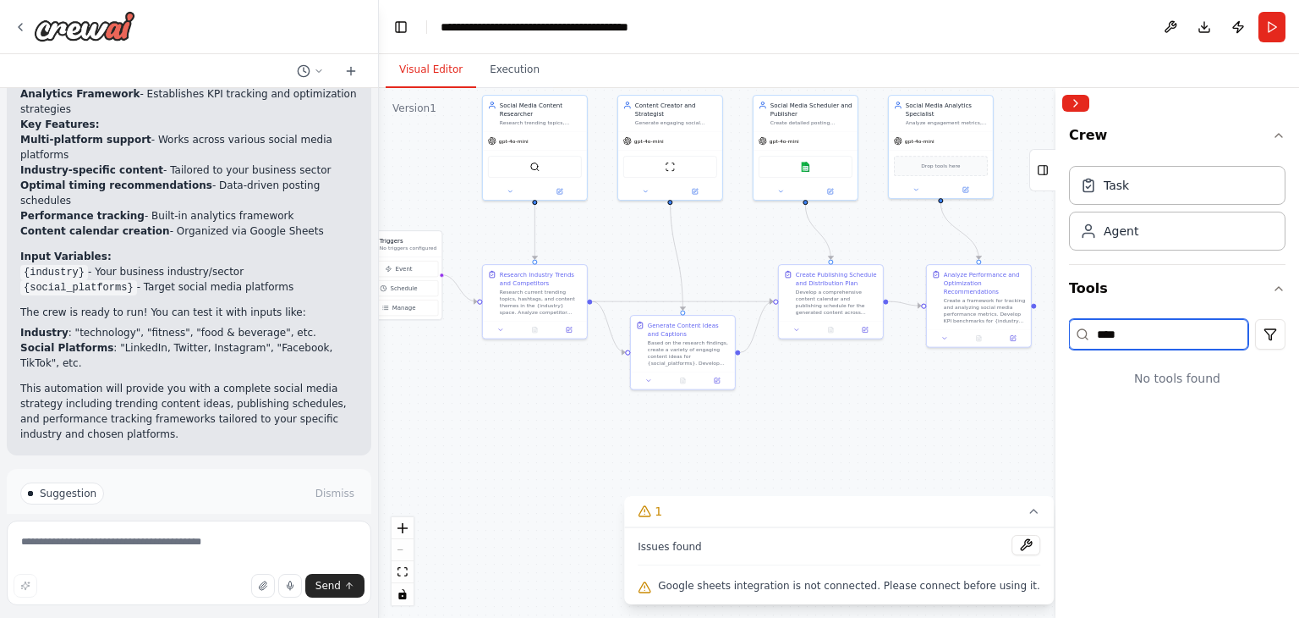
type input "*****"
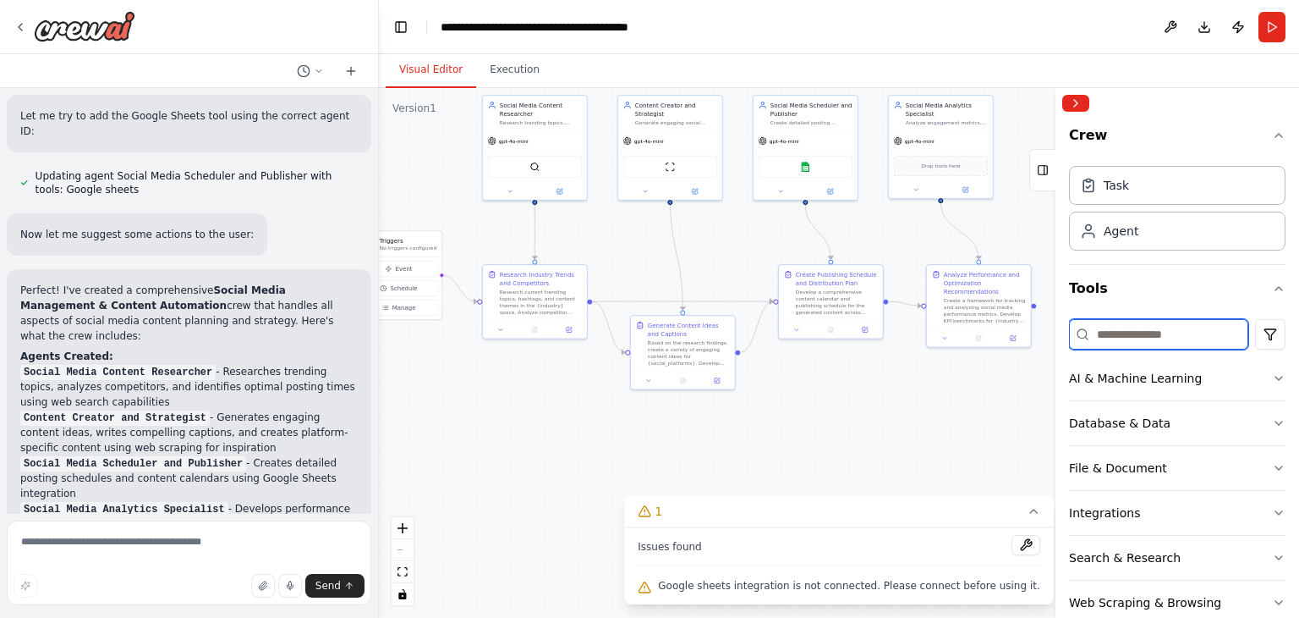
scroll to position [1662, 0]
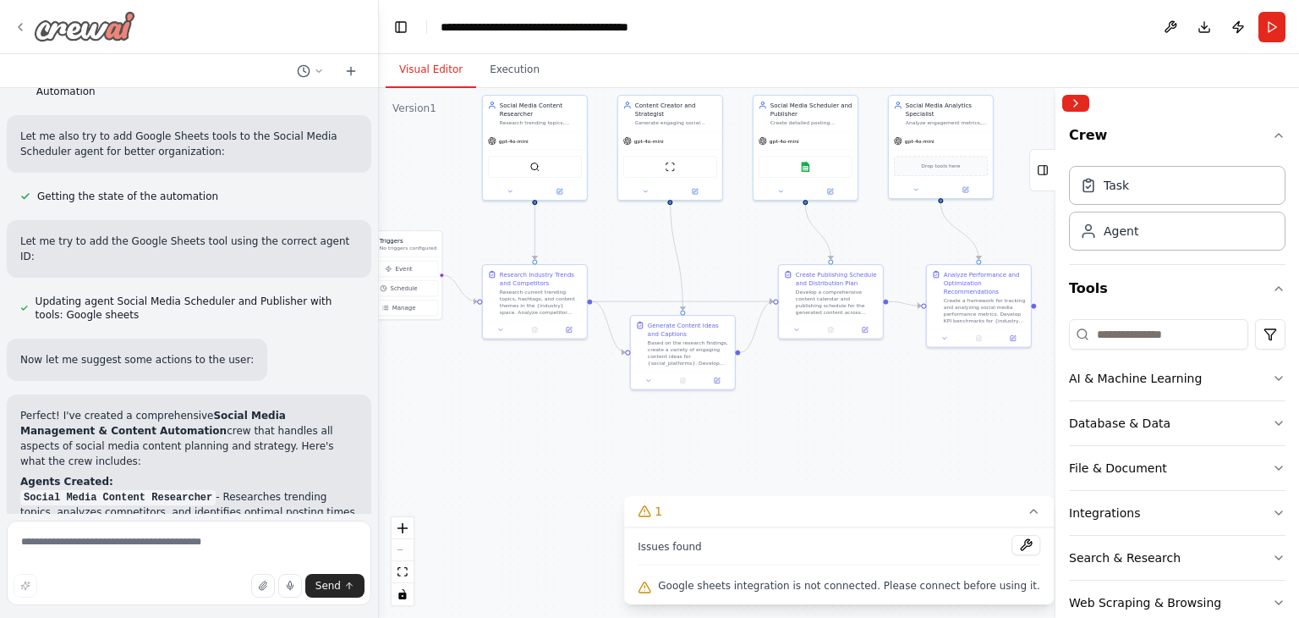
click at [26, 24] on icon at bounding box center [21, 27] width 14 height 14
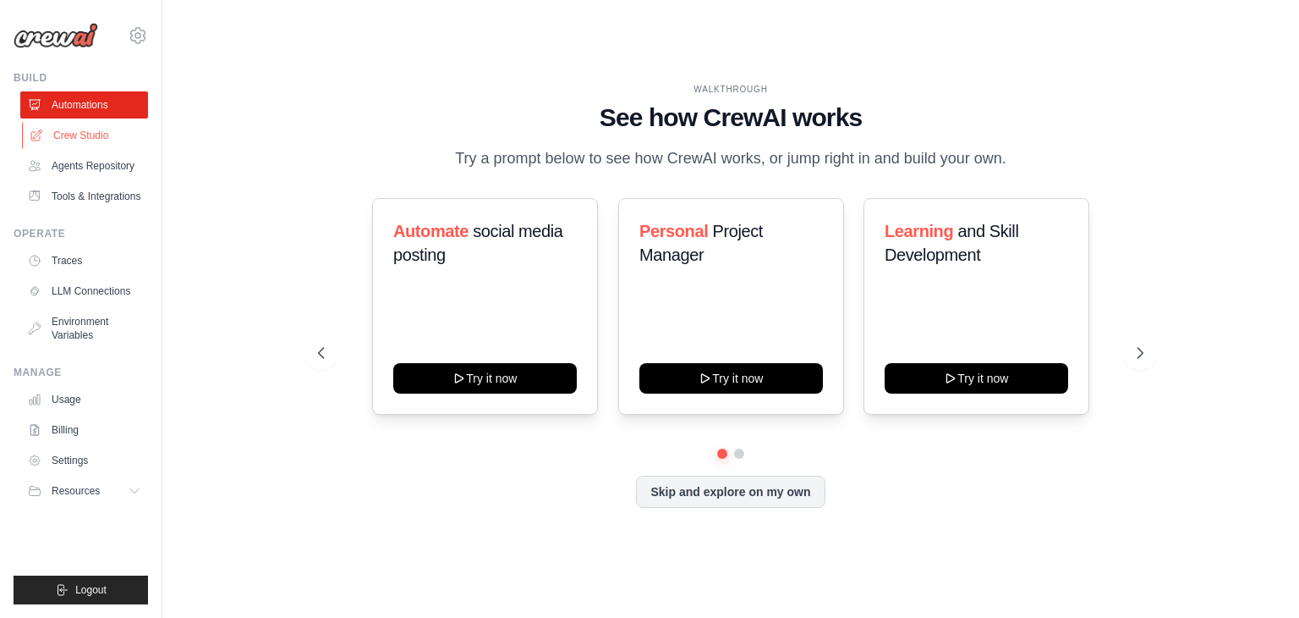
click at [85, 134] on link "Crew Studio" at bounding box center [86, 135] width 128 height 27
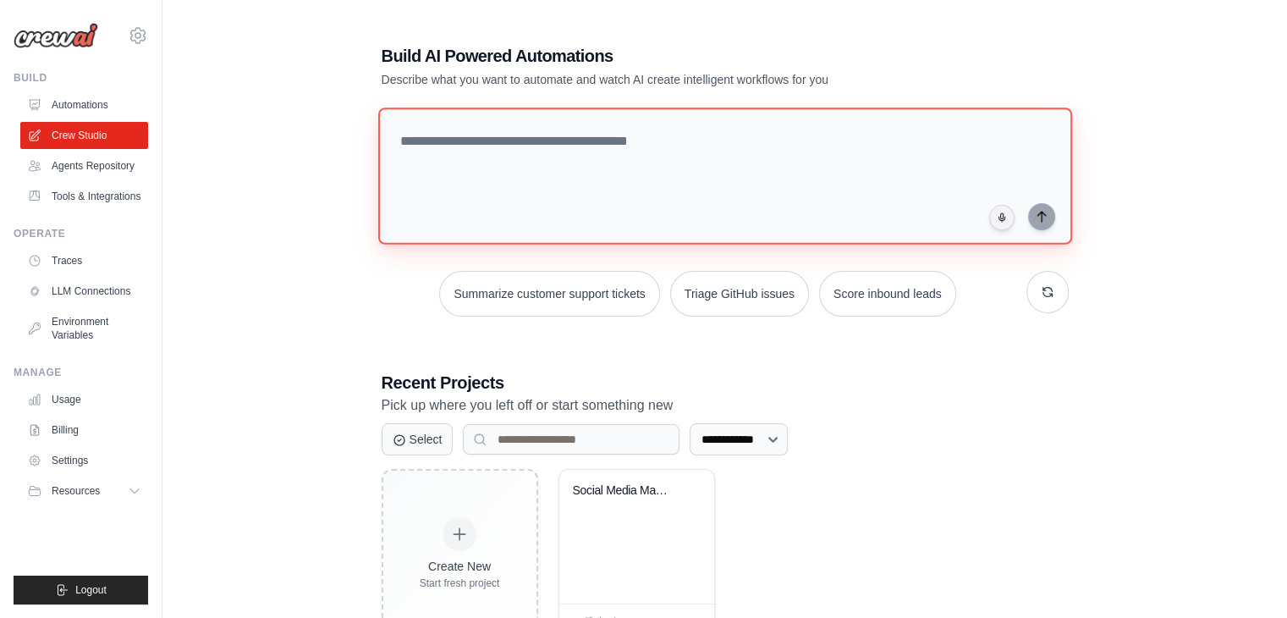
click at [552, 160] on textarea at bounding box center [724, 175] width 694 height 137
paste textarea "**********"
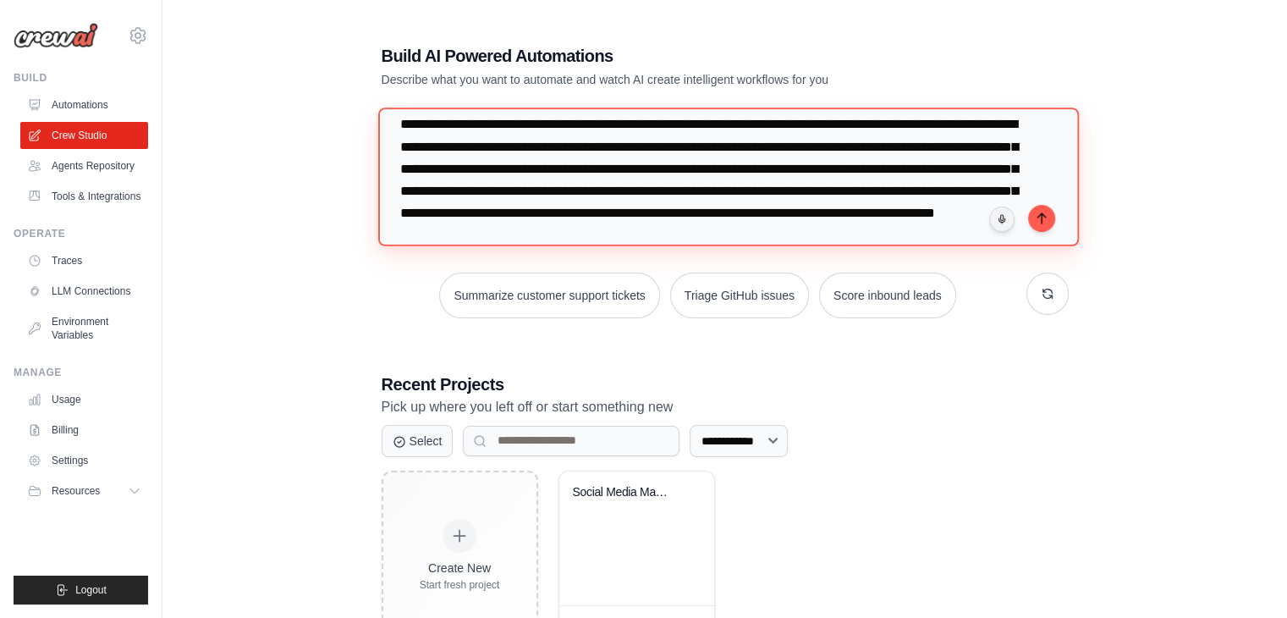
scroll to position [38, 0]
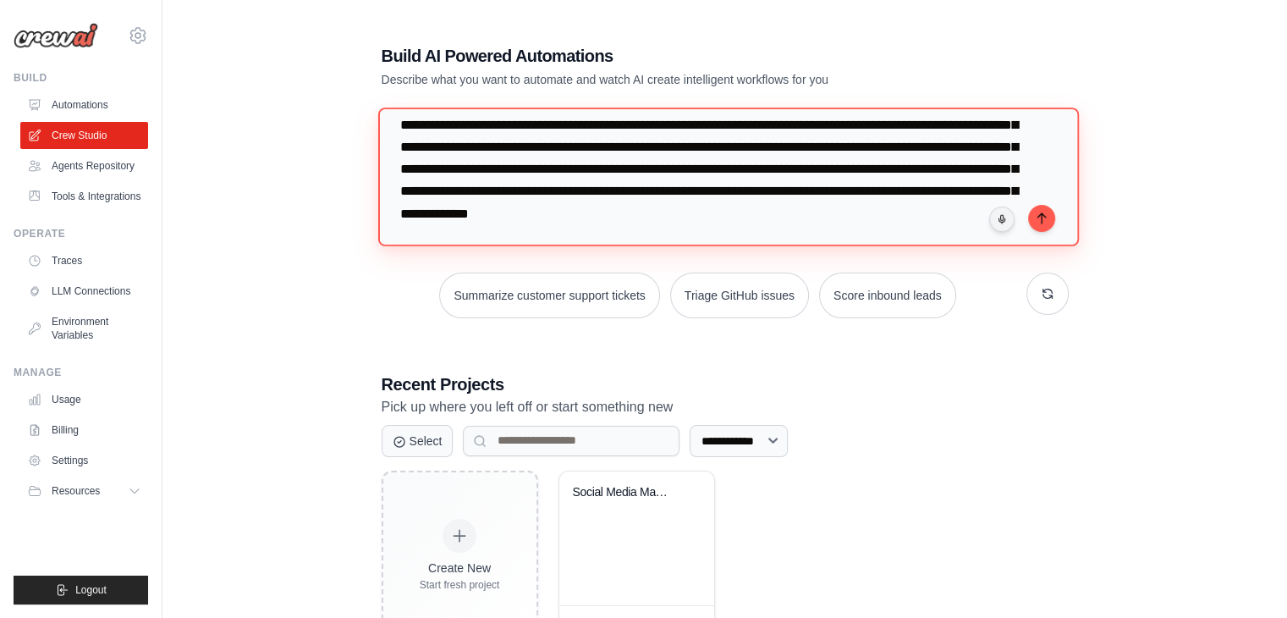
click at [627, 233] on textarea "**********" at bounding box center [727, 176] width 700 height 138
type textarea "**********"
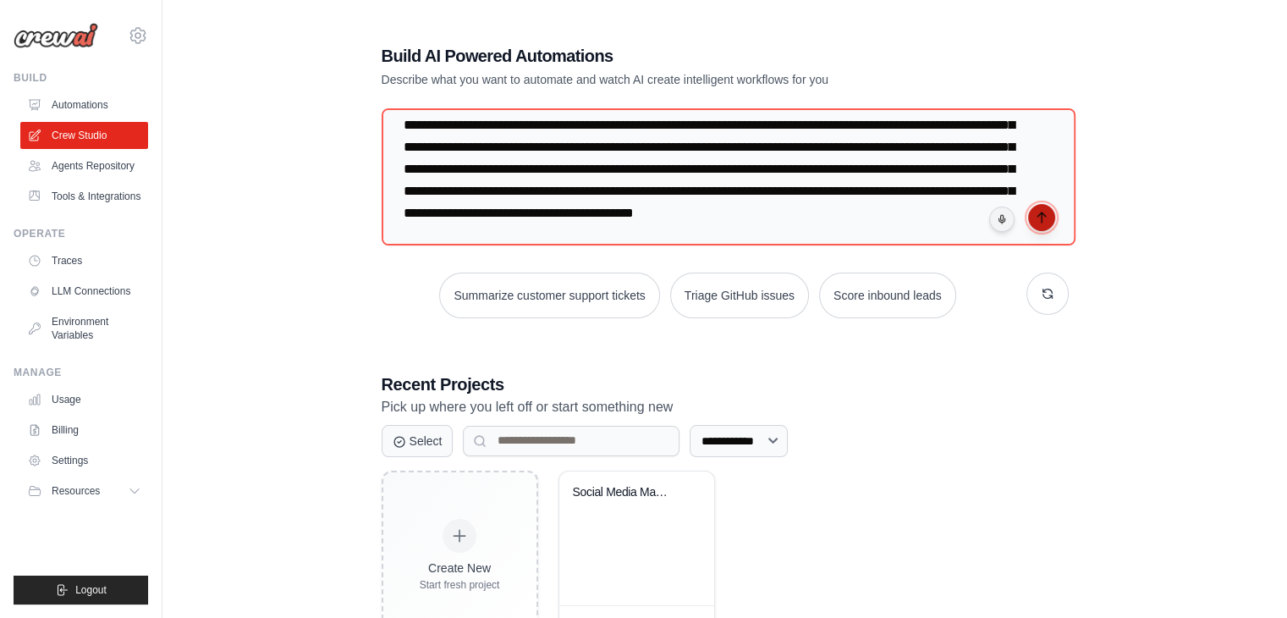
click at [1048, 217] on button "submit" at bounding box center [1041, 217] width 27 height 27
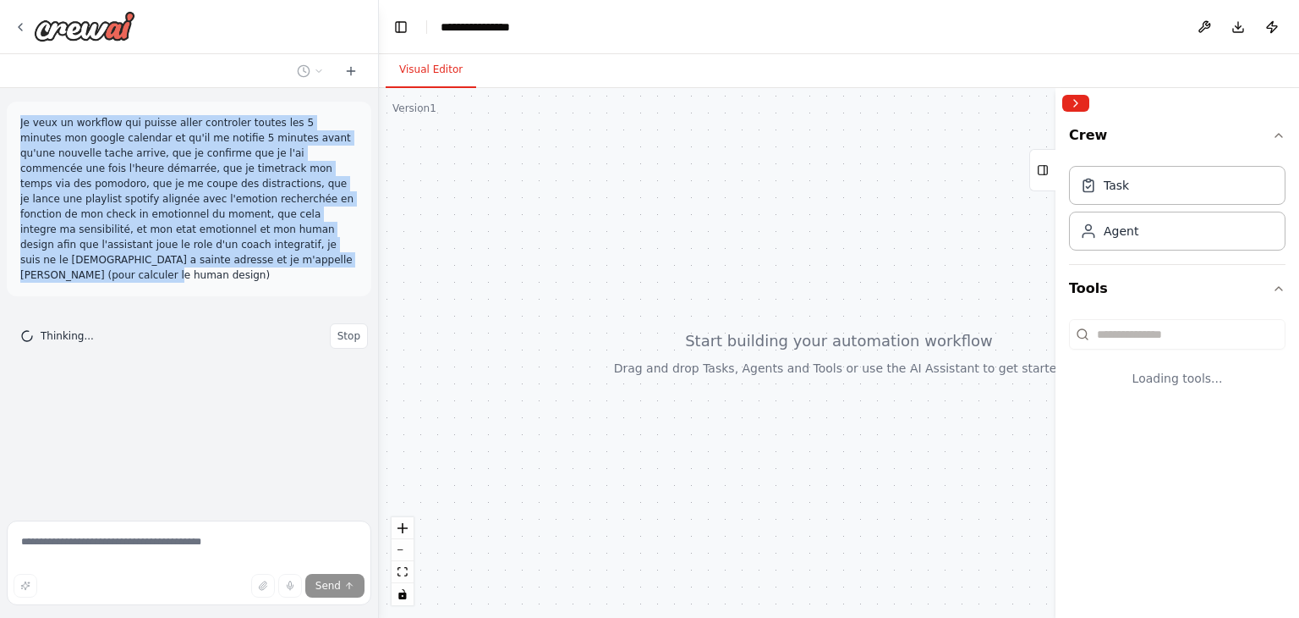
drag, startPoint x: 19, startPoint y: 119, endPoint x: 349, endPoint y: 255, distance: 356.6
click at [349, 255] on div "Je veux un workflow qui puisse aller controler toutes les 5 minutes mon google …" at bounding box center [189, 199] width 365 height 195
copy p "Je veux un workflow qui puisse aller controler toutes les 5 minutes mon google …"
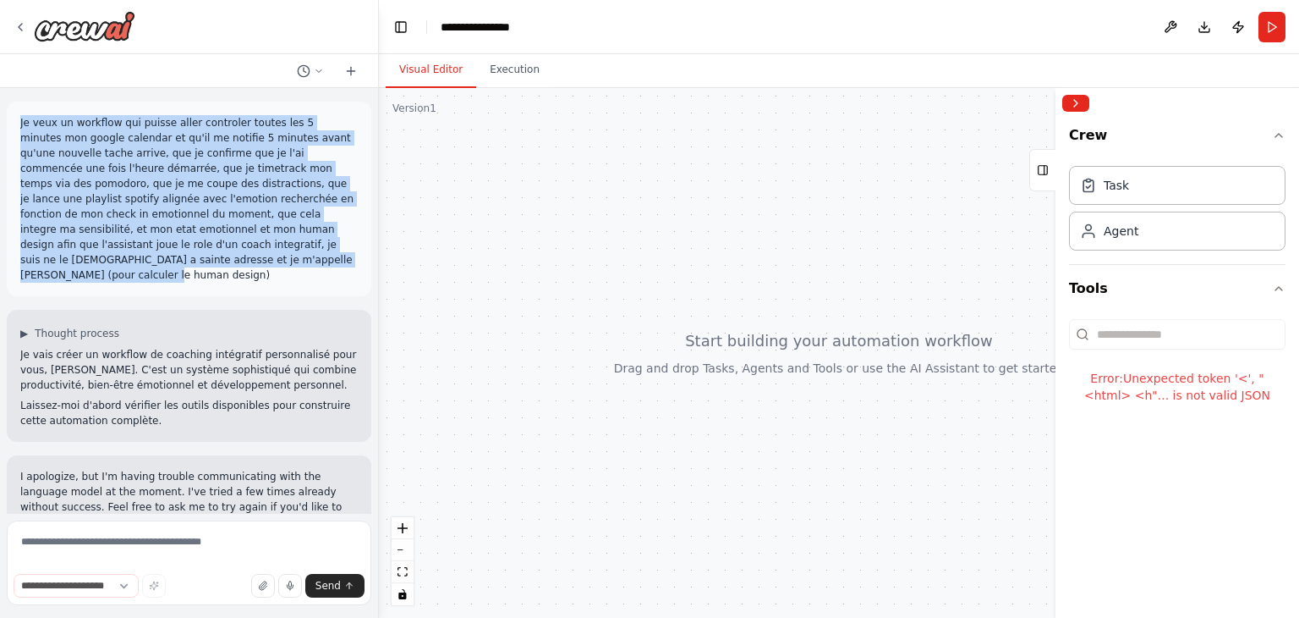
drag, startPoint x: 15, startPoint y: 119, endPoint x: 354, endPoint y: 243, distance: 361.0
click at [354, 243] on div "Je veux un workflow qui puisse aller controler toutes les 5 minutes mon google …" at bounding box center [189, 199] width 365 height 195
copy p "Je veux un workflow qui puisse aller controler toutes les 5 minutes mon google …"
